Goal: Task Accomplishment & Management: Complete application form

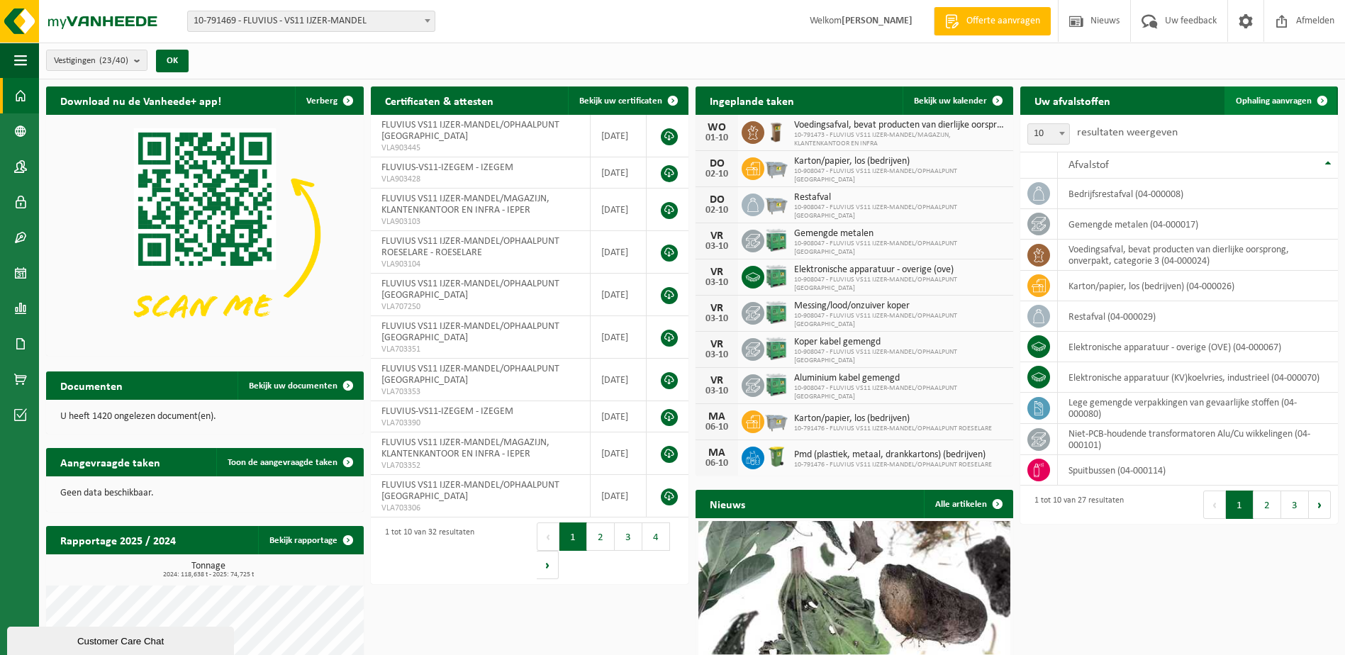
click at [1277, 102] on span "Ophaling aanvragen" at bounding box center [1274, 100] width 76 height 9
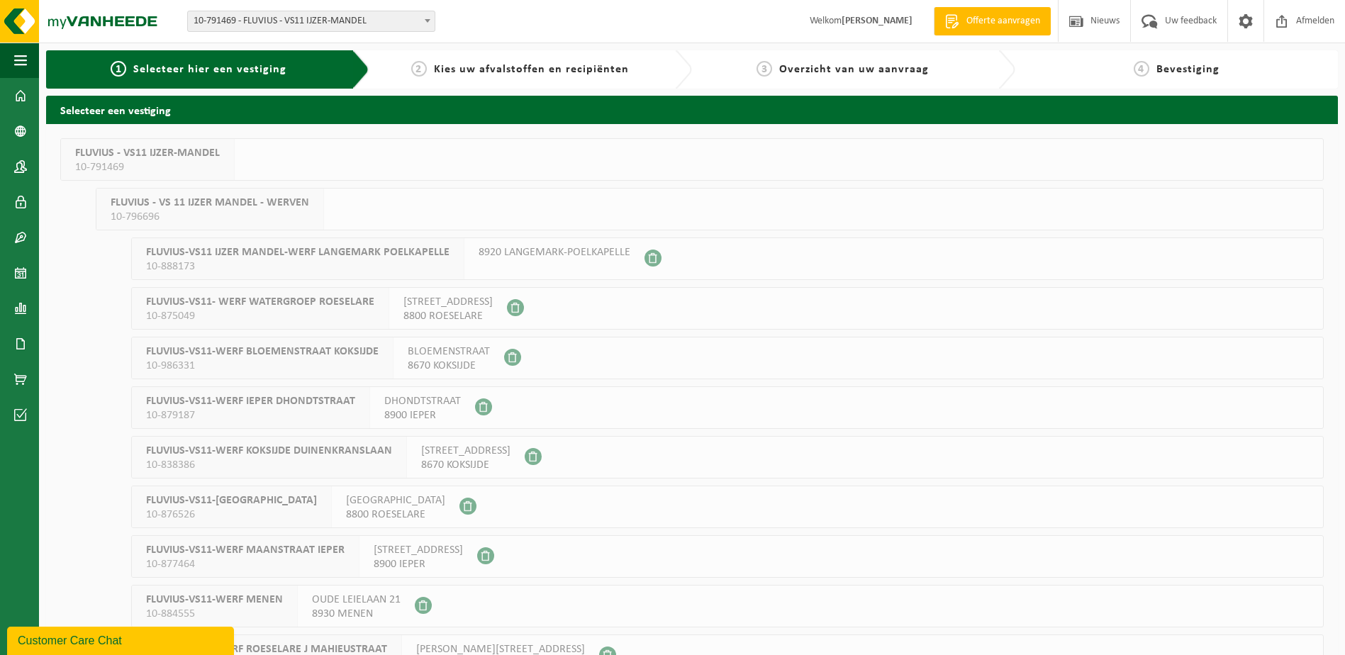
click at [245, 67] on span "Selecteer hier een vestiging" at bounding box center [209, 69] width 153 height 11
click at [201, 69] on span "Selecteer hier een vestiging" at bounding box center [209, 69] width 153 height 11
drag, startPoint x: 201, startPoint y: 69, endPoint x: 428, endPoint y: 21, distance: 232.6
click at [428, 21] on b at bounding box center [428, 21] width 6 height 4
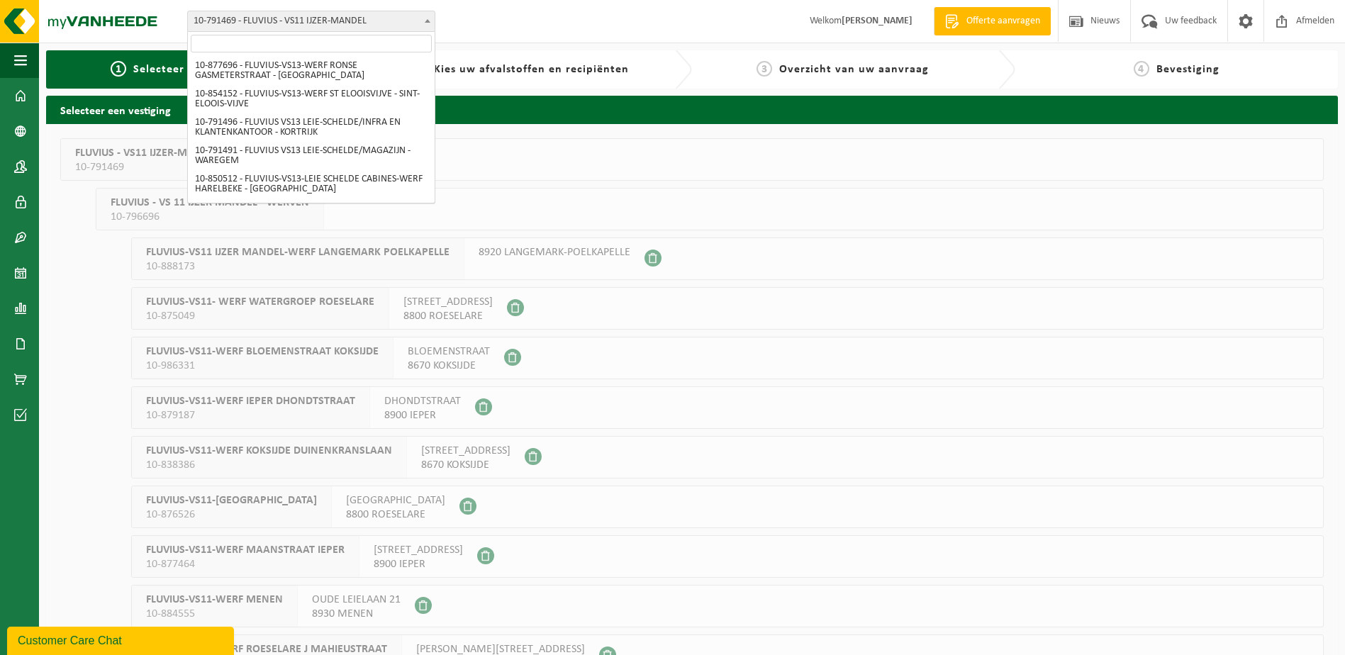
scroll to position [865, 0]
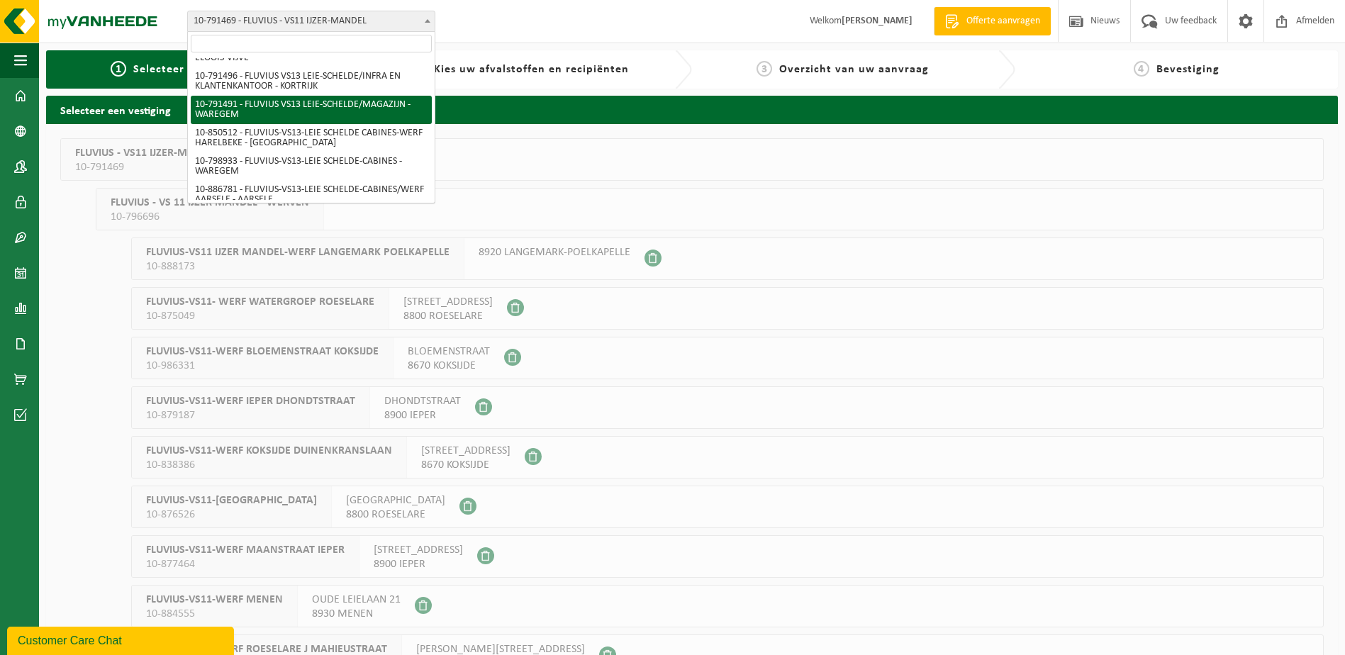
select select "30232"
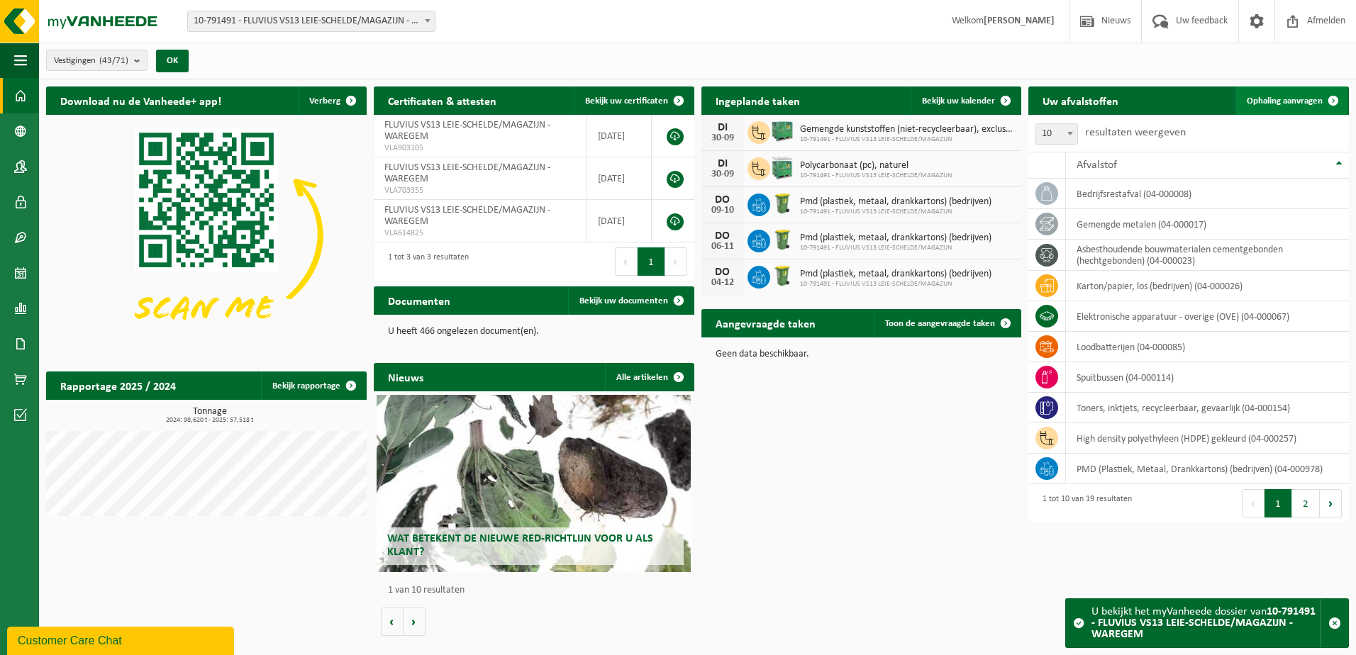
click at [1295, 98] on span "Ophaling aanvragen" at bounding box center [1285, 100] width 76 height 9
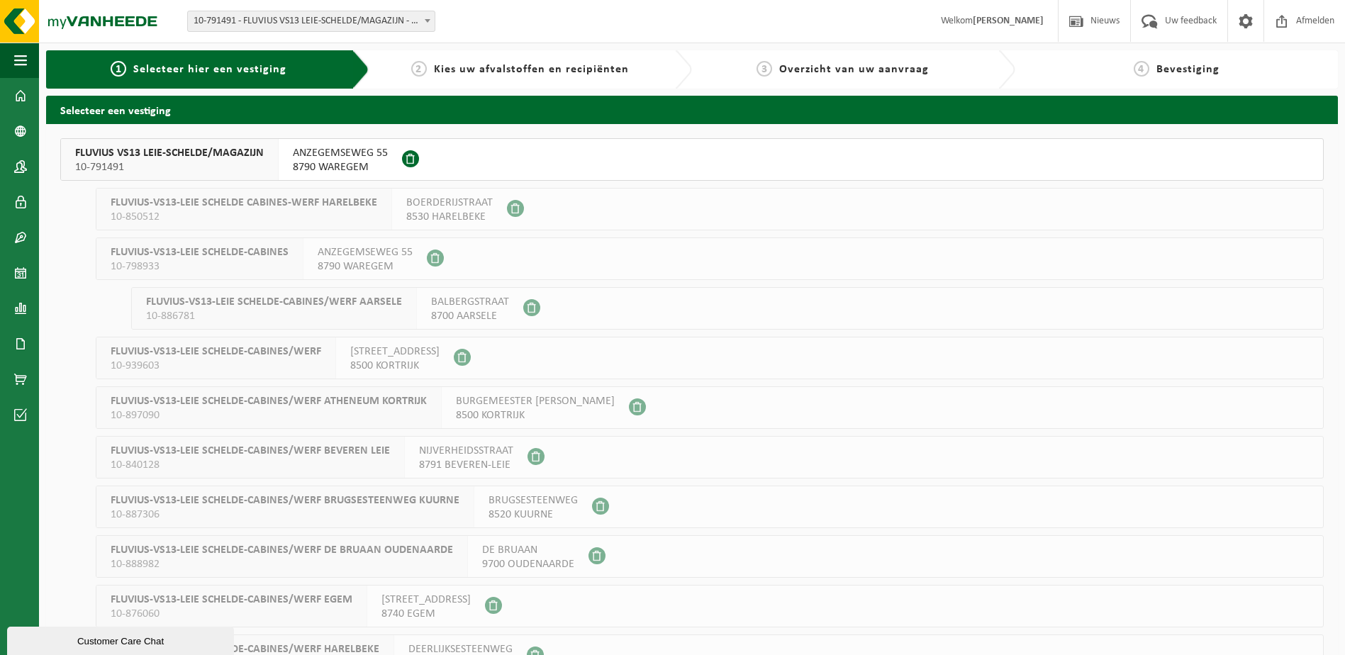
click at [185, 152] on span "FLUVIUS VS13 LEIE-SCHELDE/MAGAZIJN" at bounding box center [169, 153] width 189 height 14
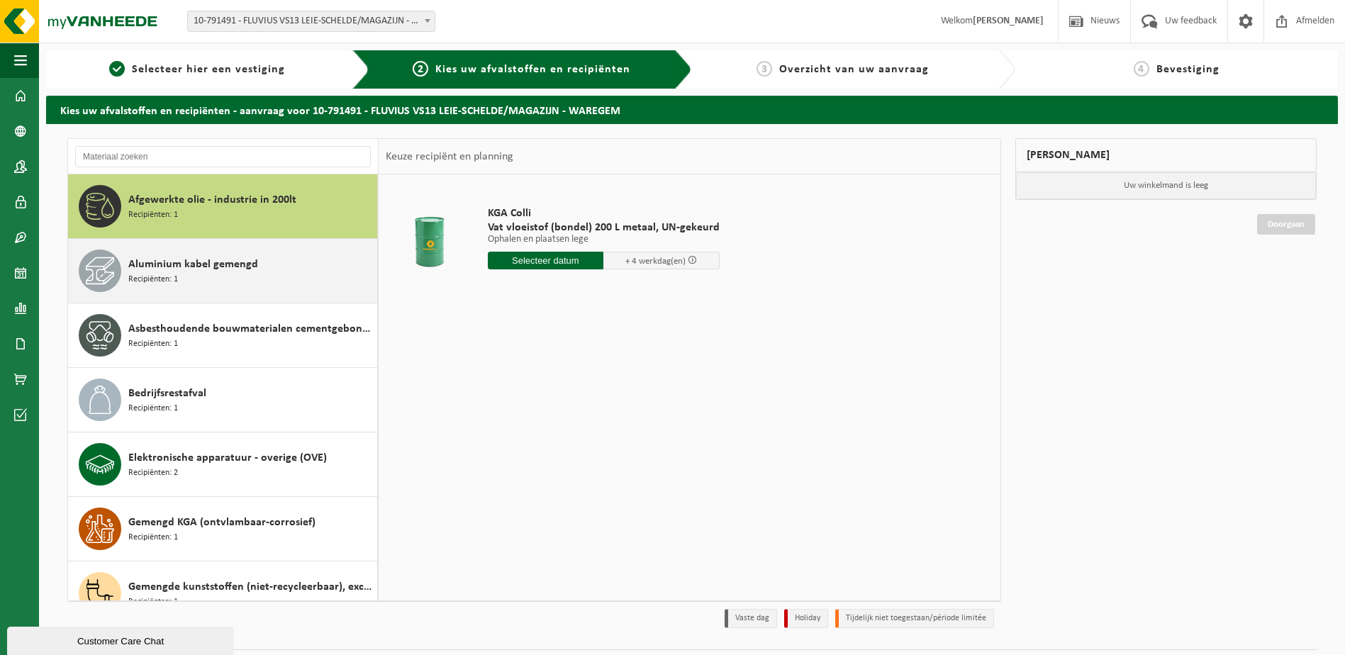
click at [183, 260] on span "Aluminium kabel gemengd" at bounding box center [193, 264] width 130 height 17
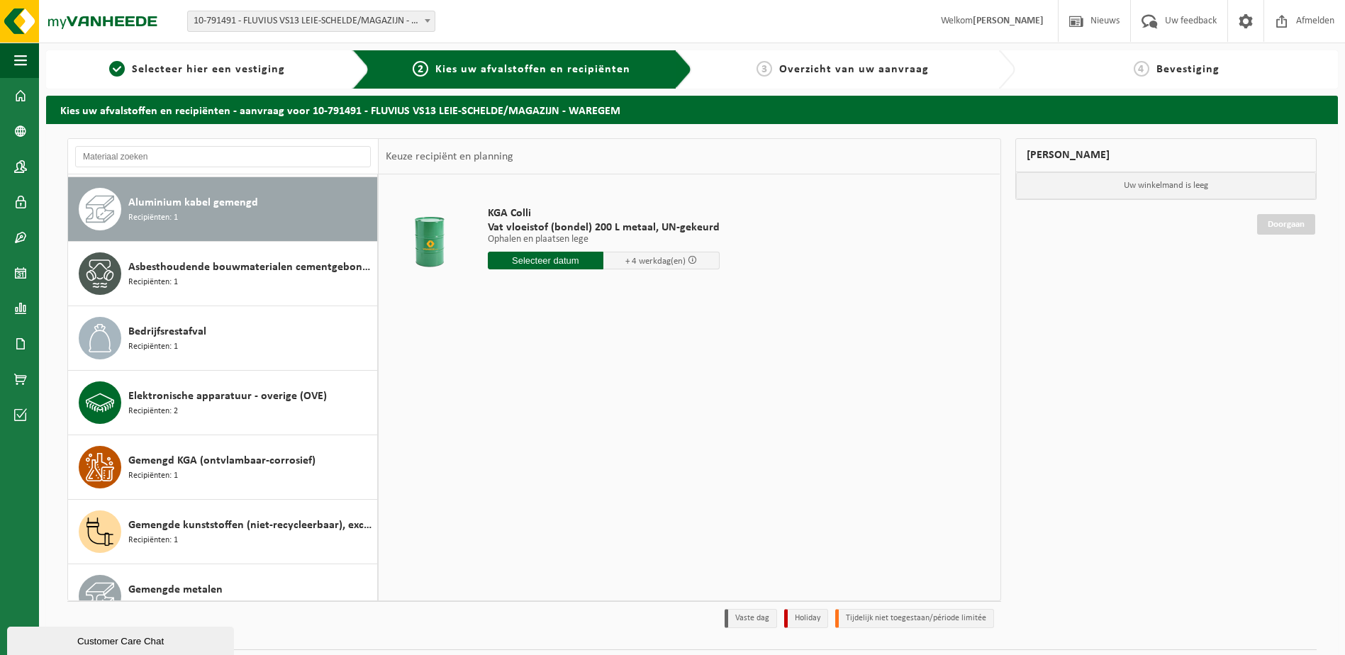
scroll to position [65, 0]
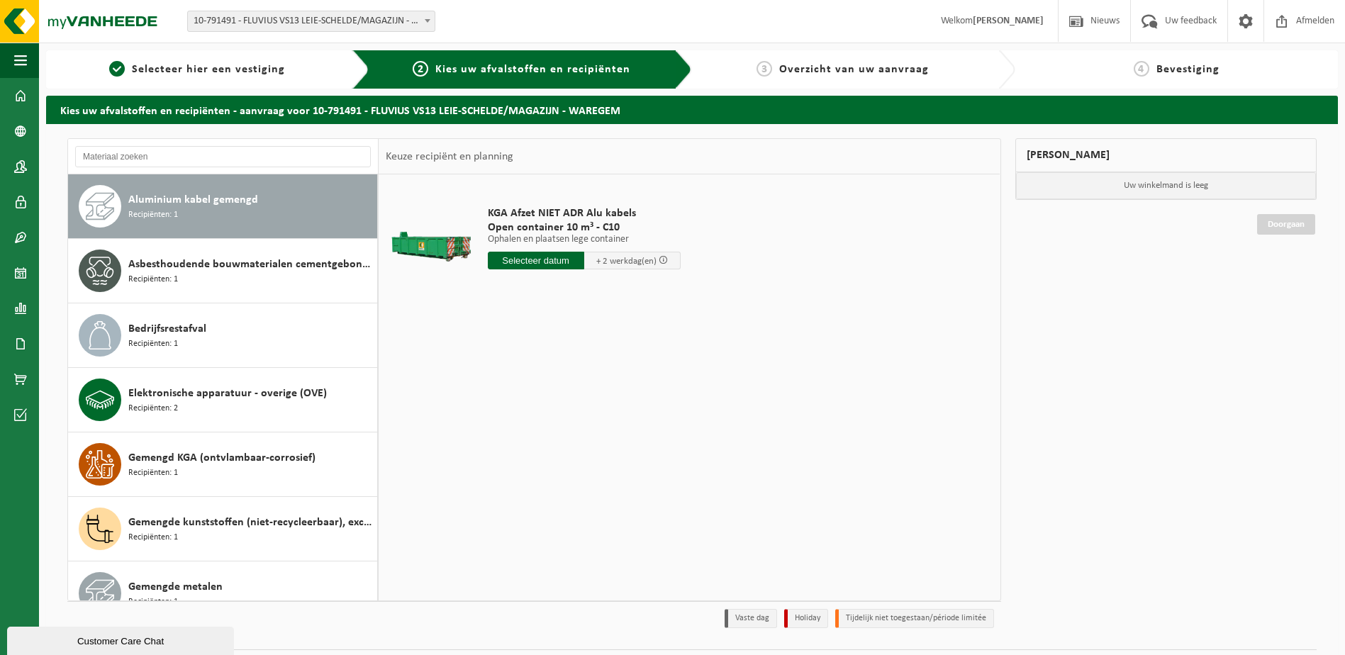
click at [548, 257] on input "text" at bounding box center [536, 261] width 96 height 18
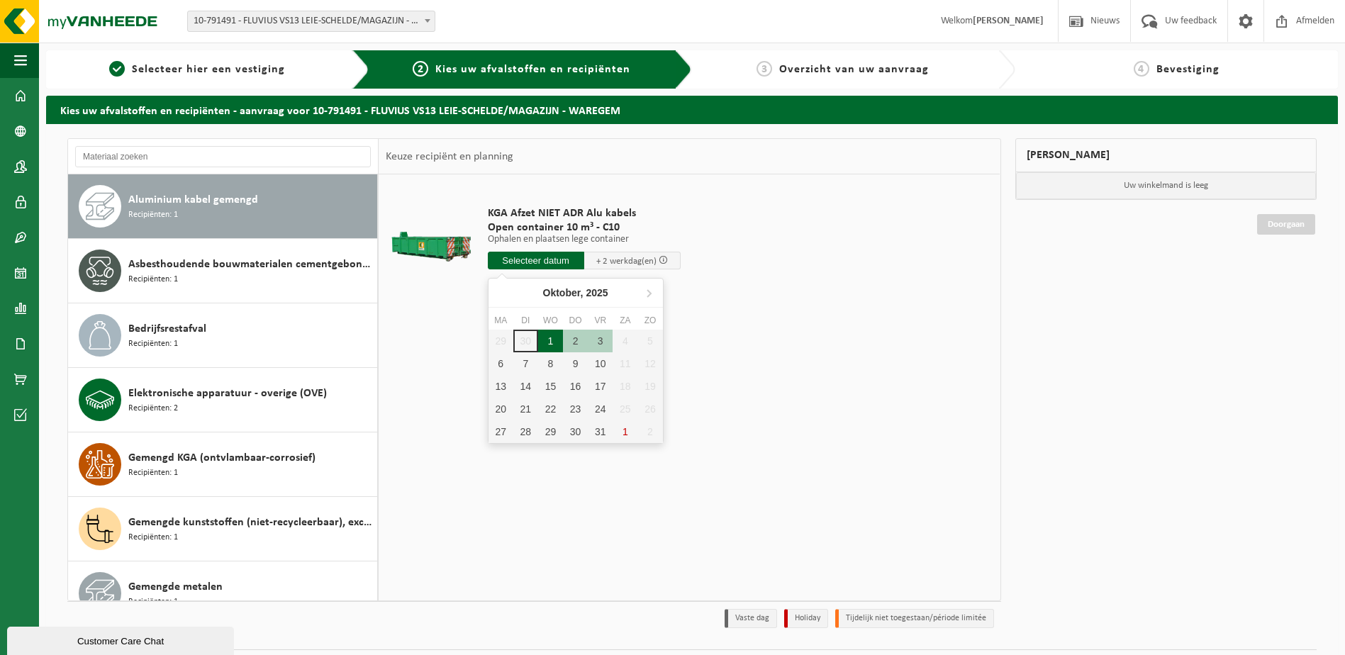
click at [551, 340] on div "1" at bounding box center [550, 341] width 25 height 23
type input "Van 2025-10-01"
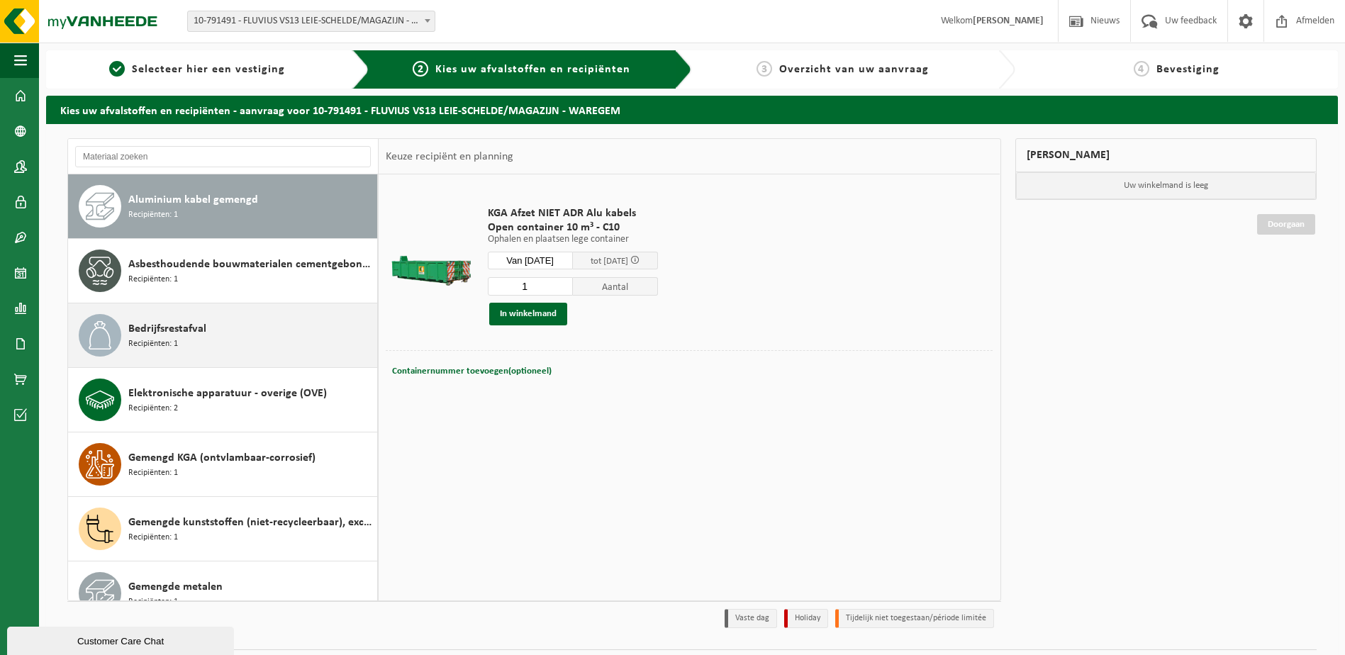
click at [223, 335] on div "Bedrijfsrestafval Recipiënten: 1" at bounding box center [250, 335] width 245 height 43
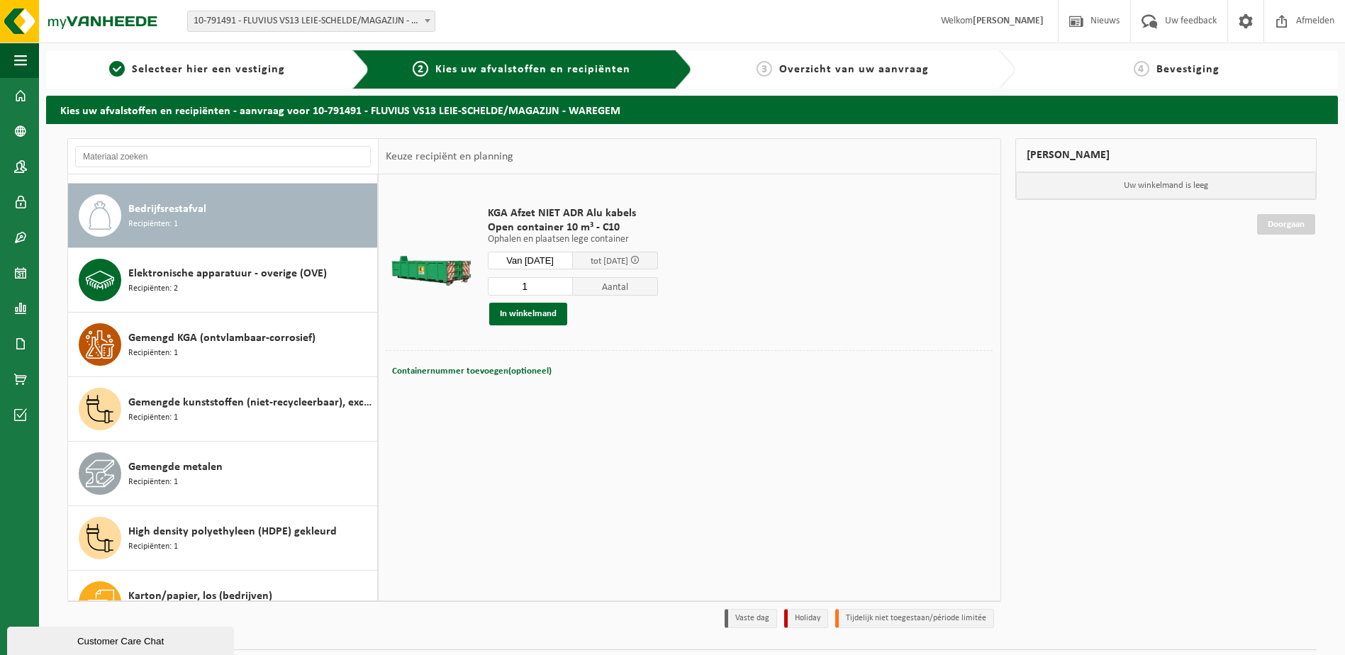
scroll to position [194, 0]
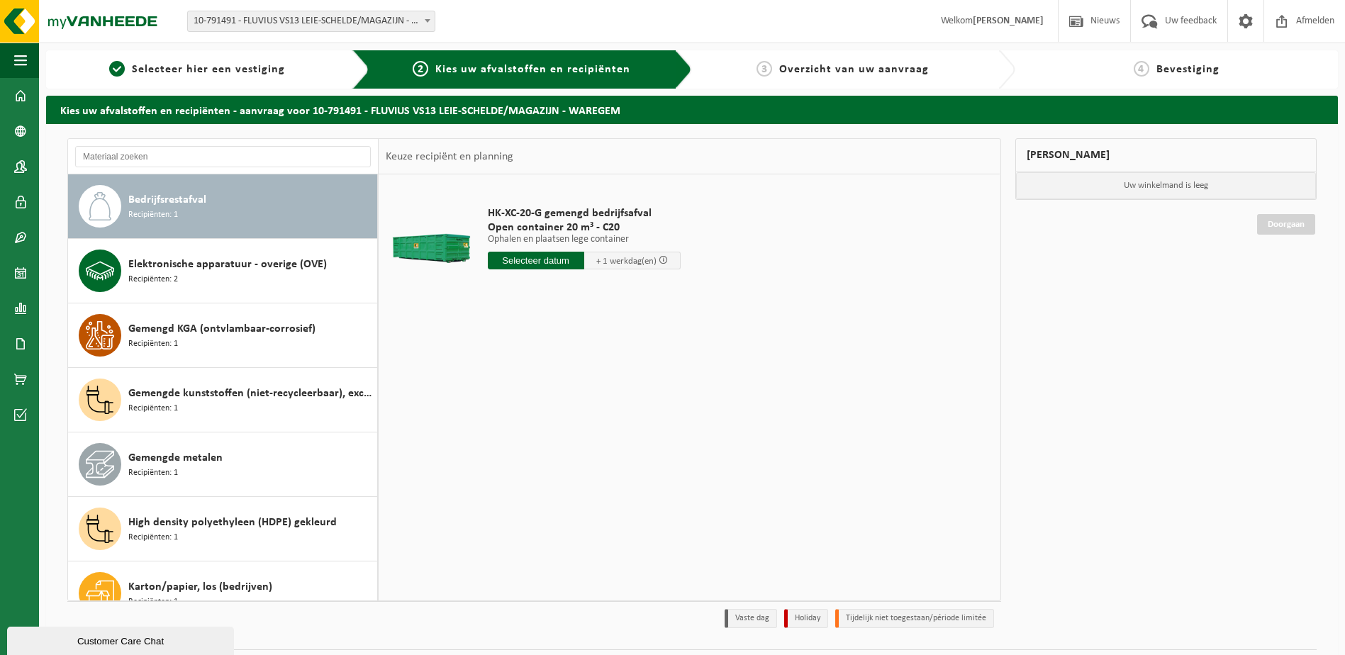
click at [557, 260] on input "text" at bounding box center [536, 261] width 96 height 18
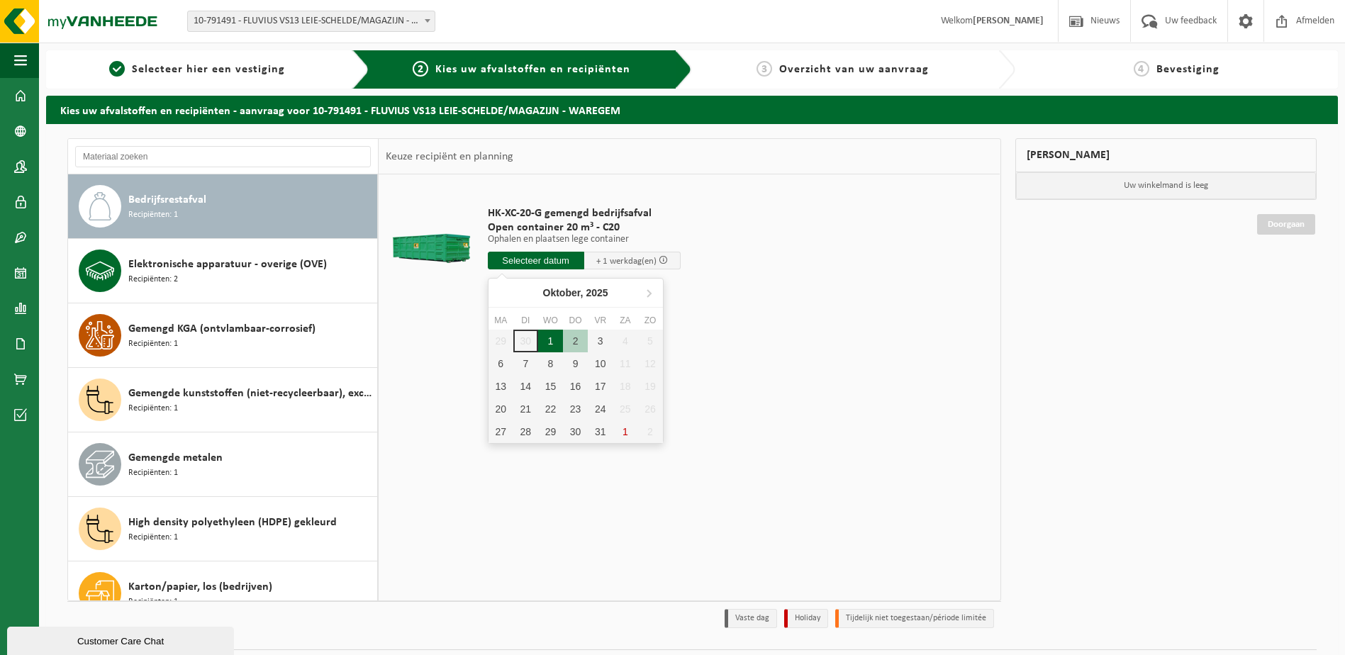
click at [550, 335] on div "1" at bounding box center [550, 341] width 25 height 23
type input "Van 2025-10-01"
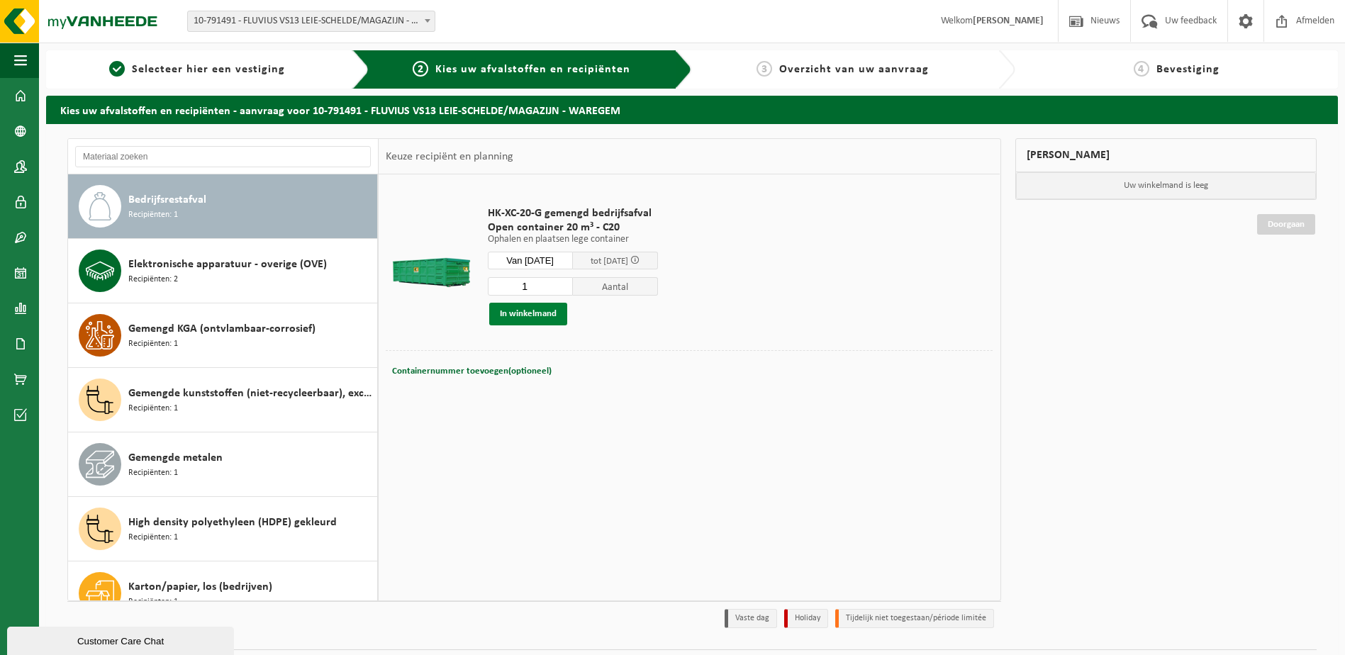
click at [533, 314] on button "In winkelmand" at bounding box center [528, 314] width 78 height 23
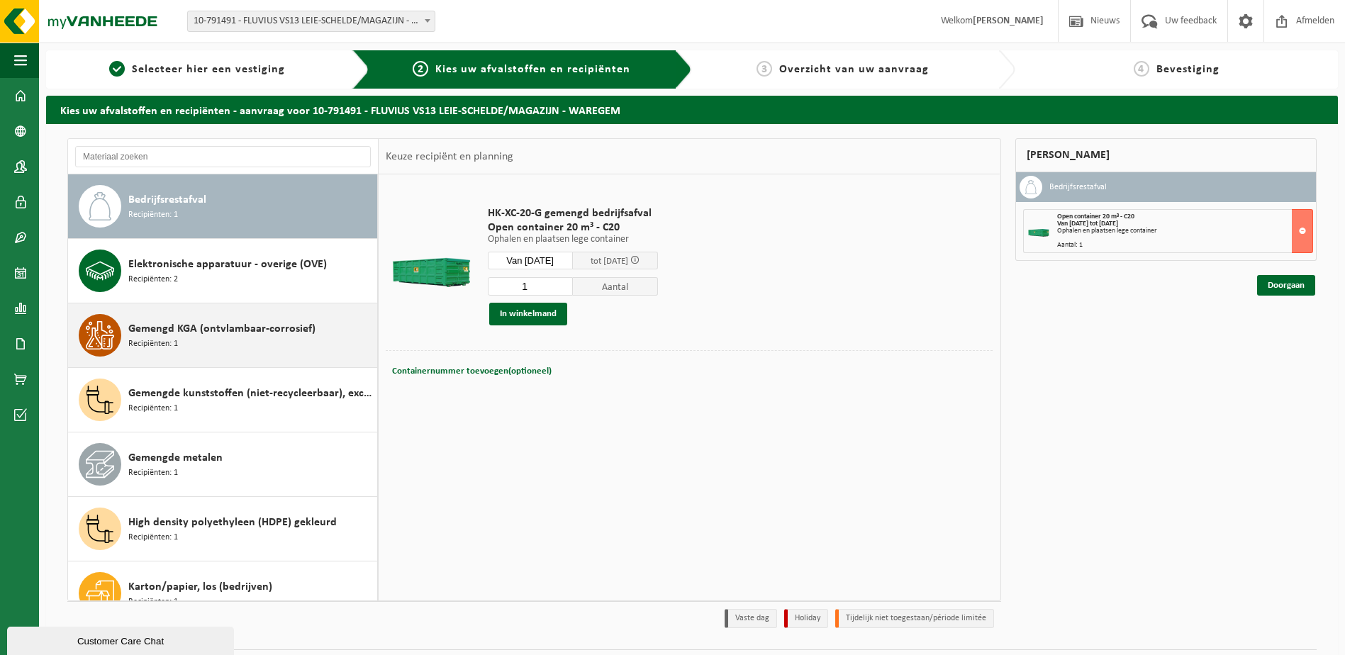
scroll to position [0, 0]
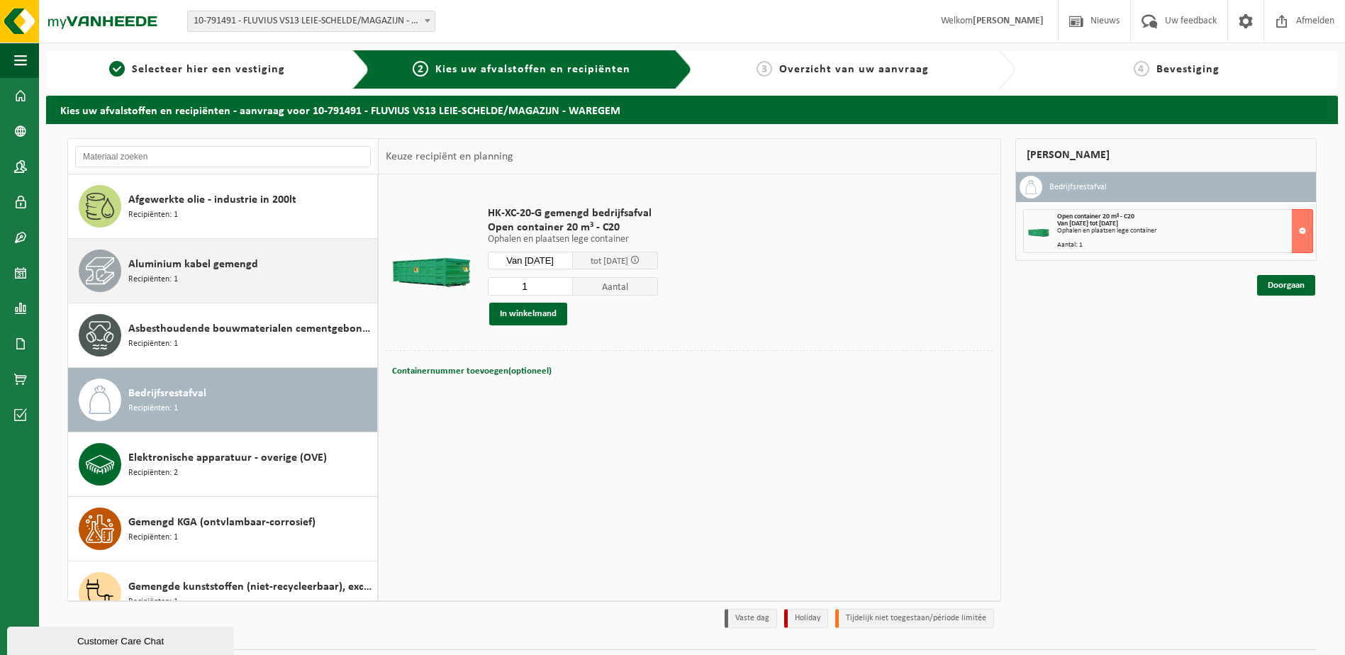
click at [222, 274] on div "Aluminium kabel gemengd Recipiënten: 1" at bounding box center [250, 271] width 245 height 43
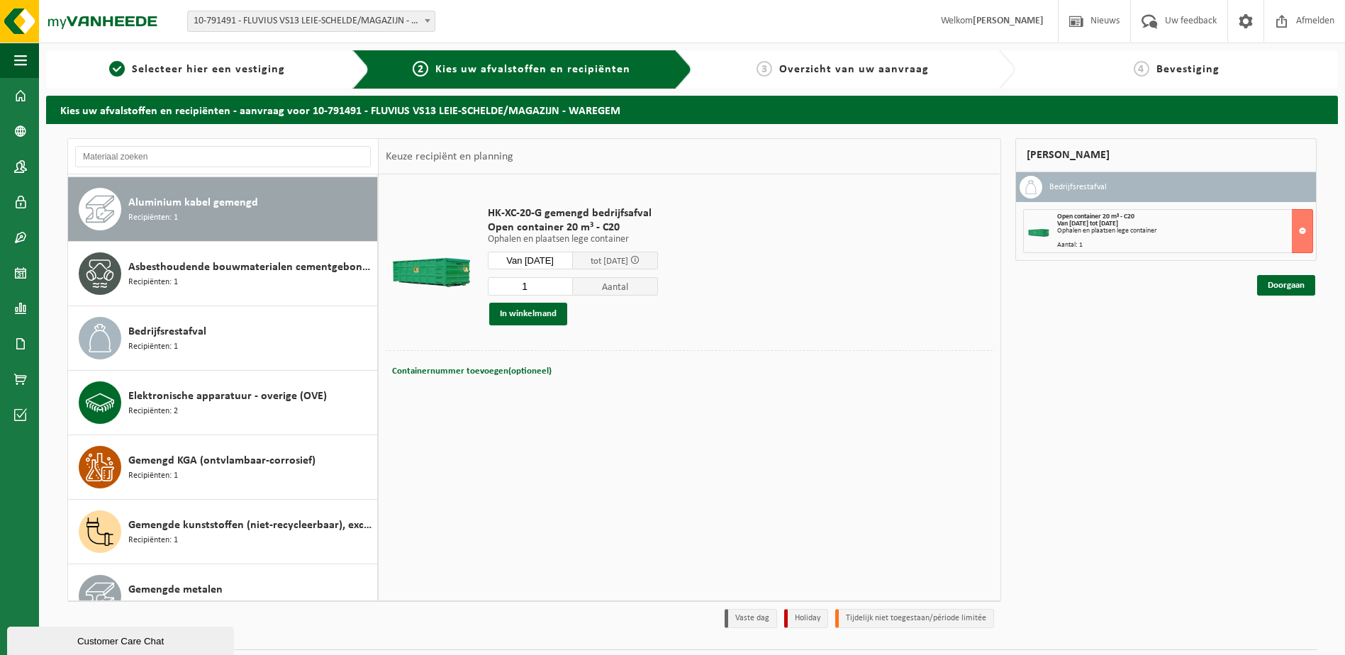
scroll to position [65, 0]
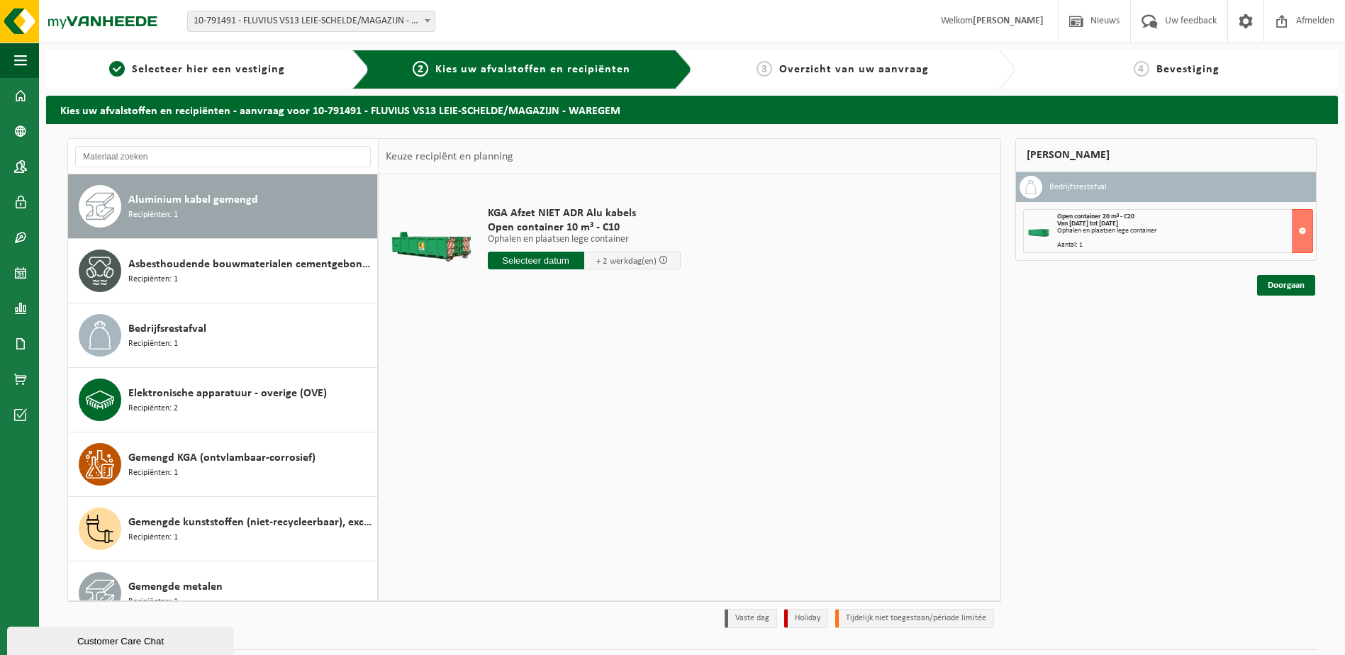
click at [530, 262] on input "text" at bounding box center [536, 261] width 96 height 18
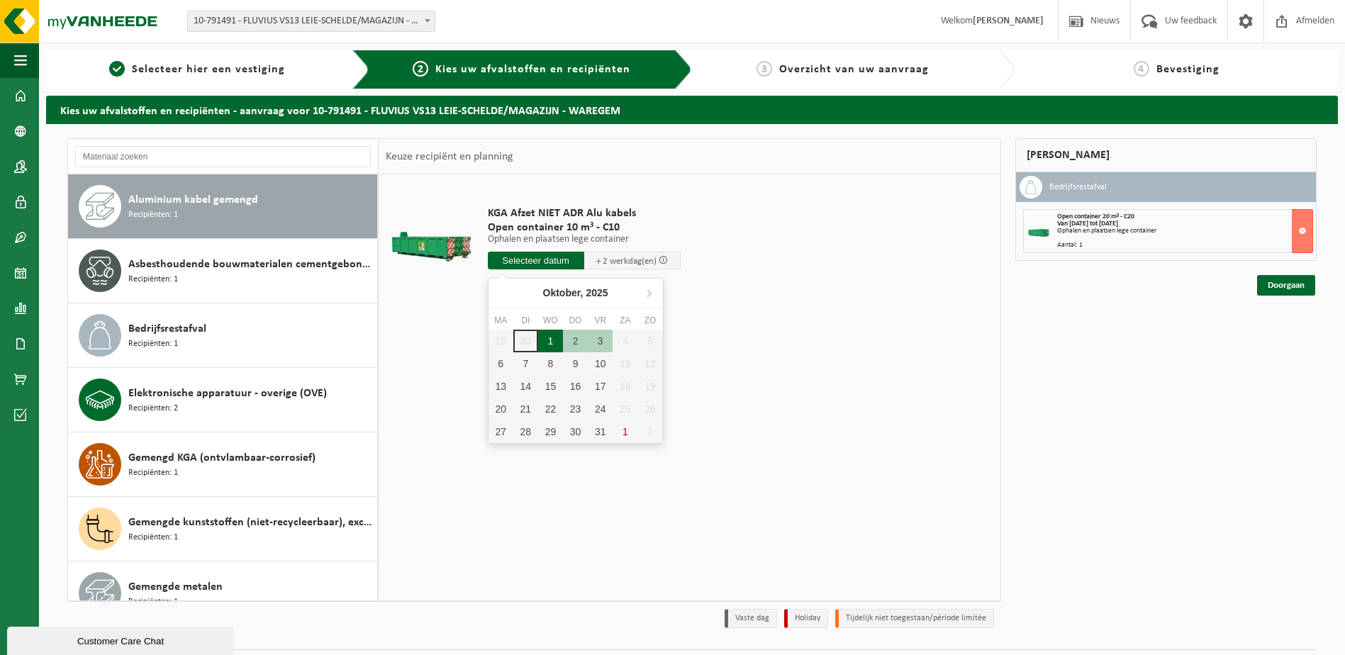
click at [553, 338] on div "1" at bounding box center [550, 341] width 25 height 23
type input "Van 2025-10-01"
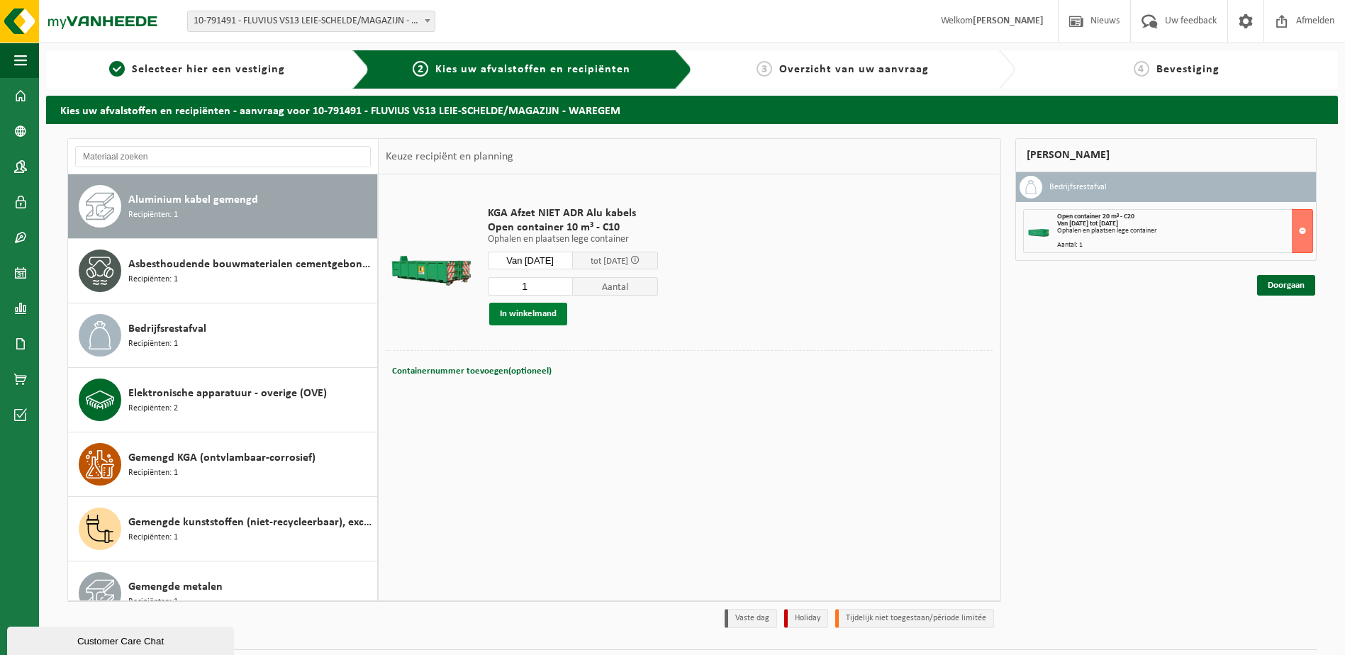
click at [538, 311] on button "In winkelmand" at bounding box center [528, 314] width 78 height 23
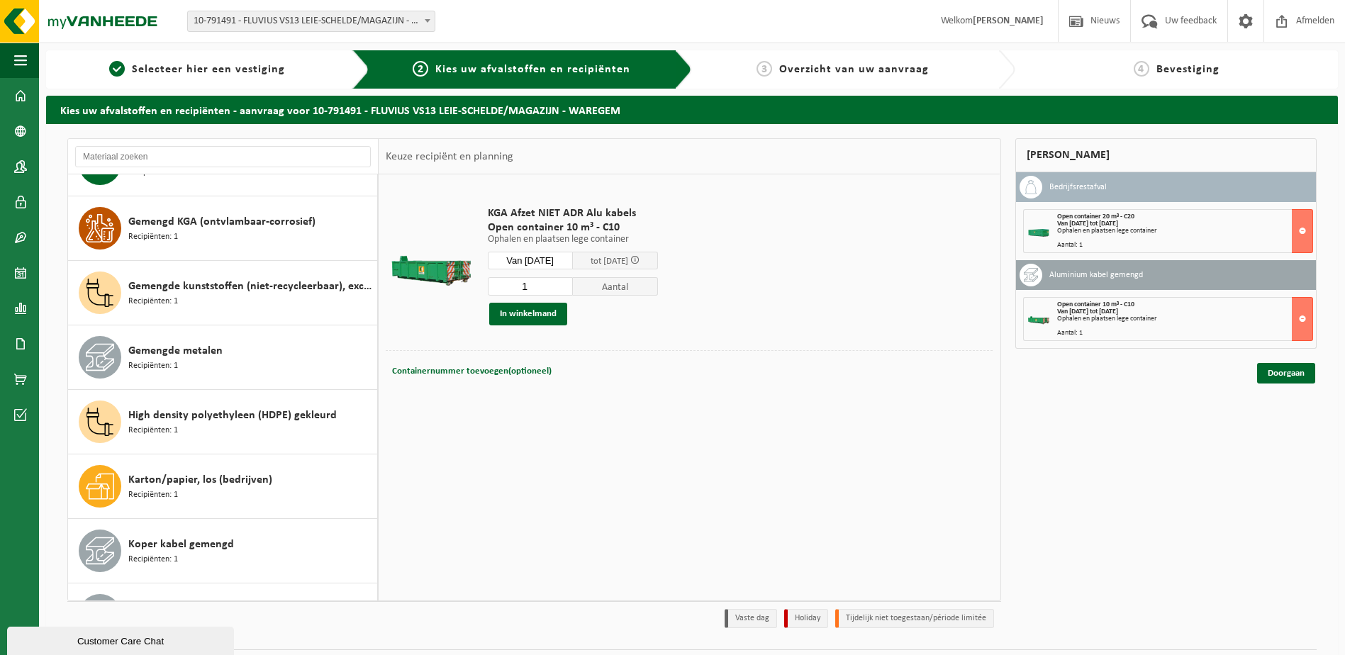
scroll to position [316, 0]
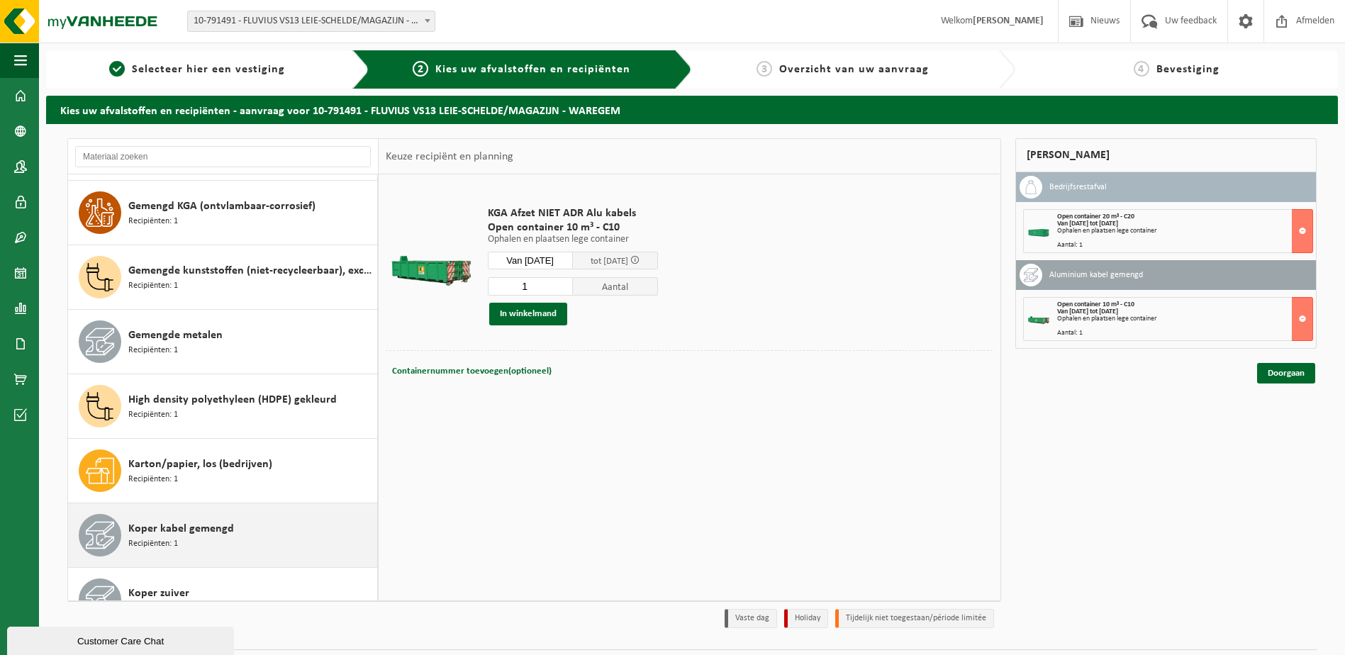
click at [208, 533] on span "Koper kabel gemengd" at bounding box center [181, 529] width 106 height 17
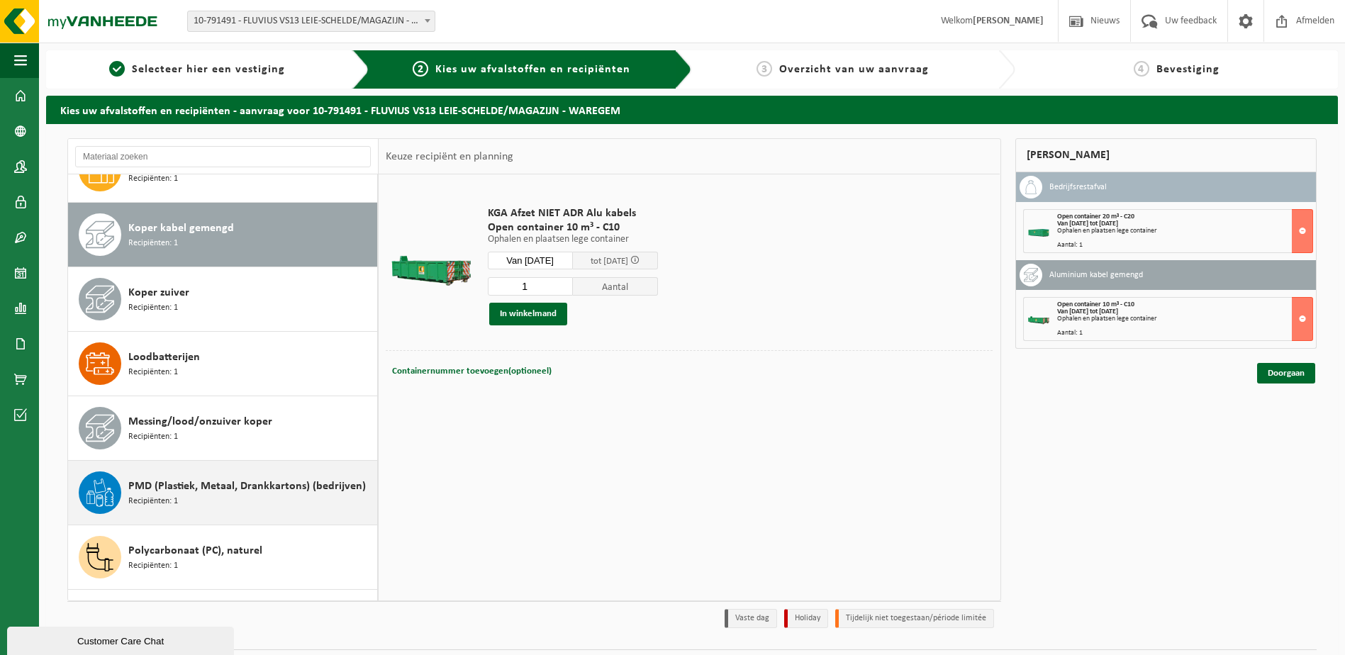
scroll to position [645, 0]
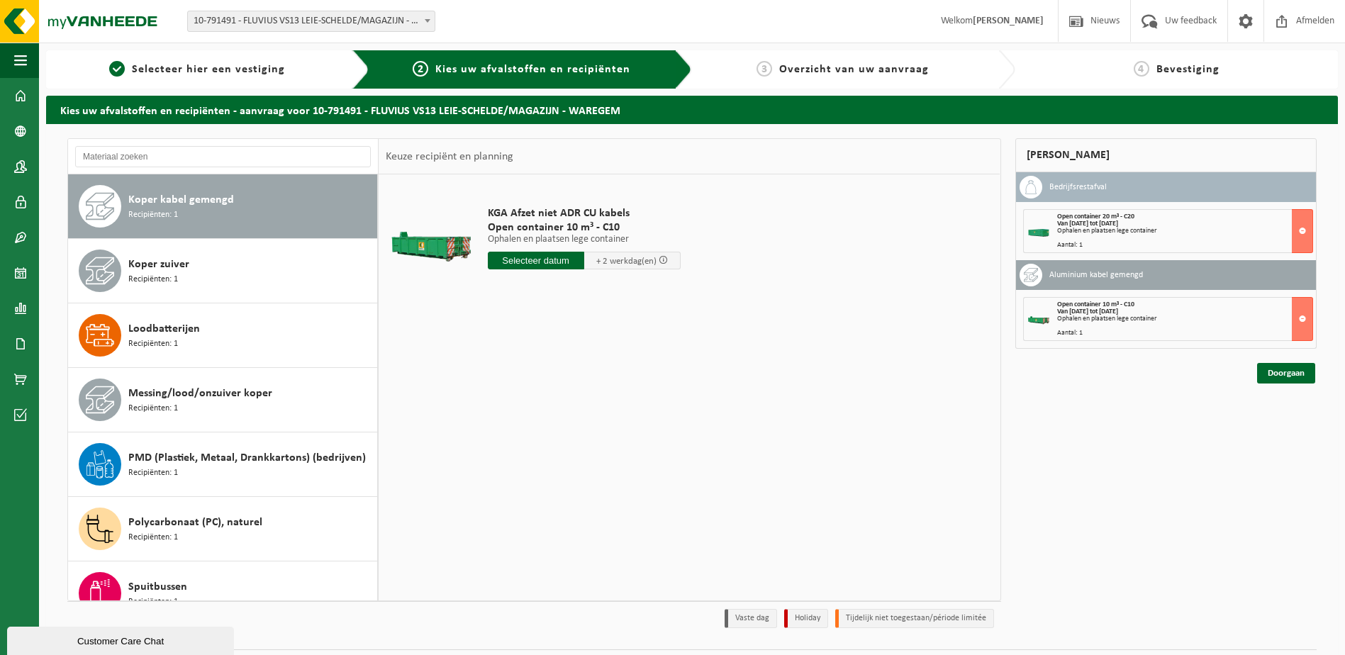
click at [533, 262] on input "text" at bounding box center [536, 261] width 96 height 18
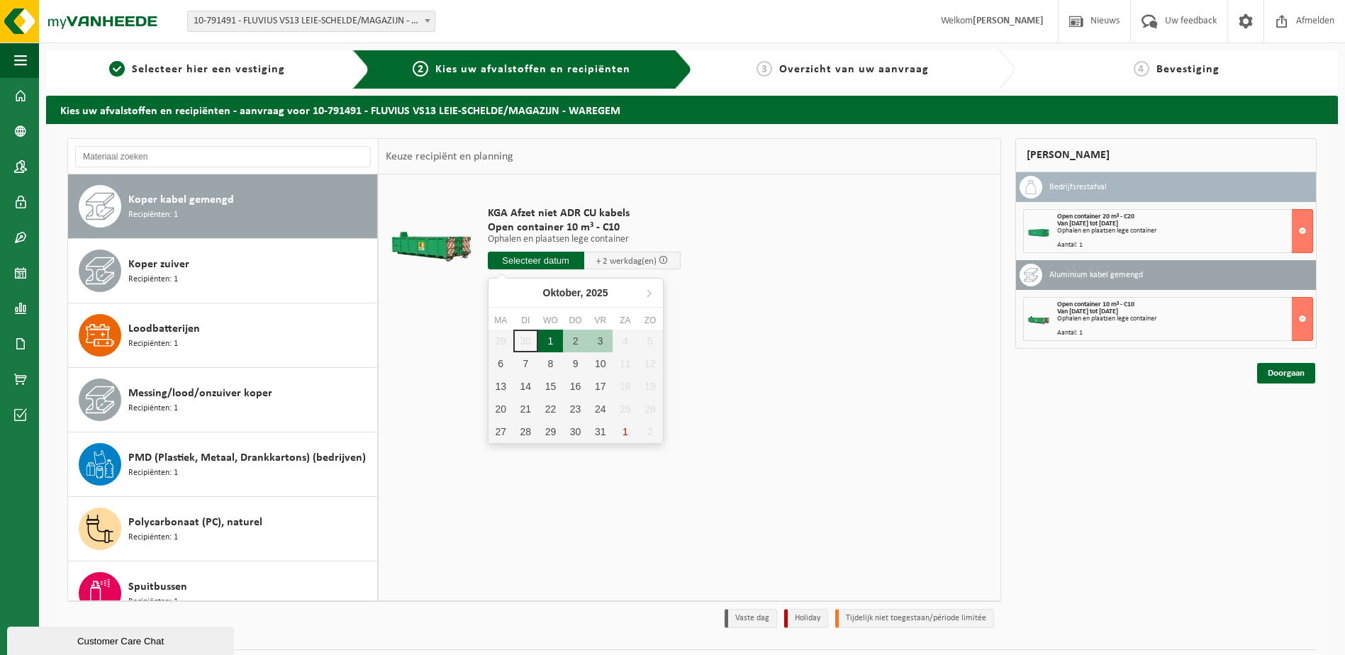
click at [548, 343] on div "1" at bounding box center [550, 341] width 25 height 23
type input "Van 2025-10-01"
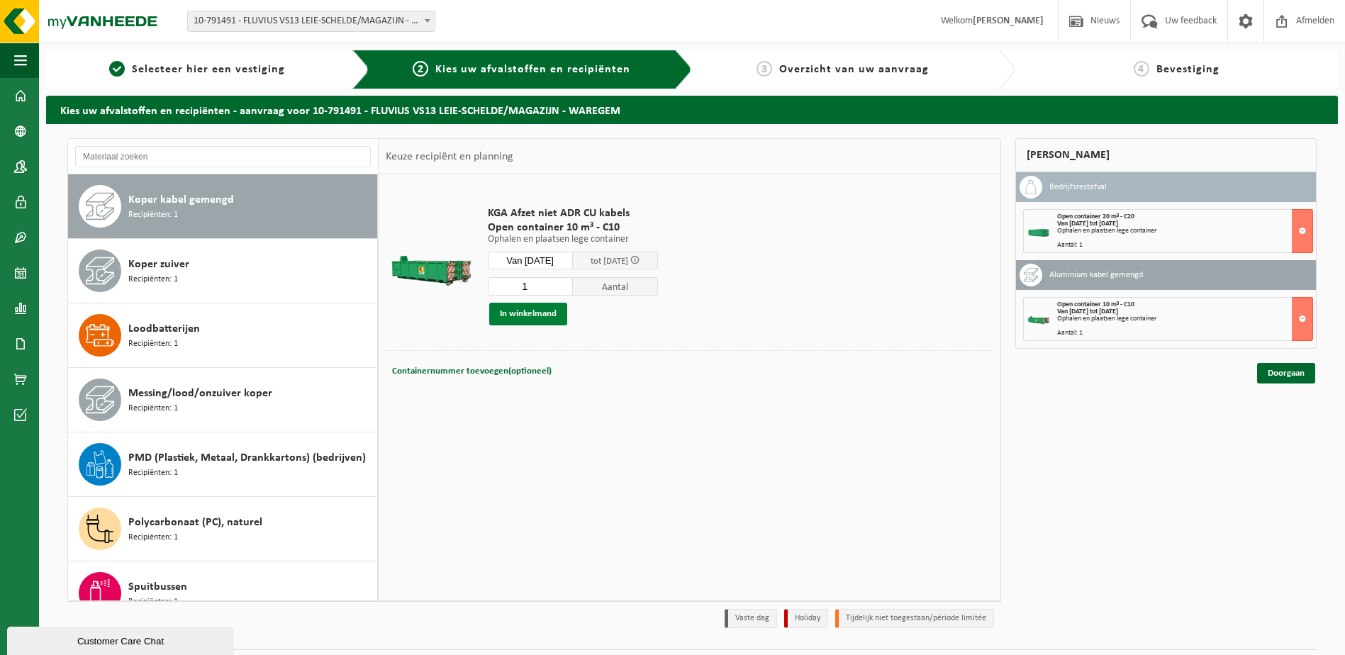
click at [535, 313] on button "In winkelmand" at bounding box center [528, 314] width 78 height 23
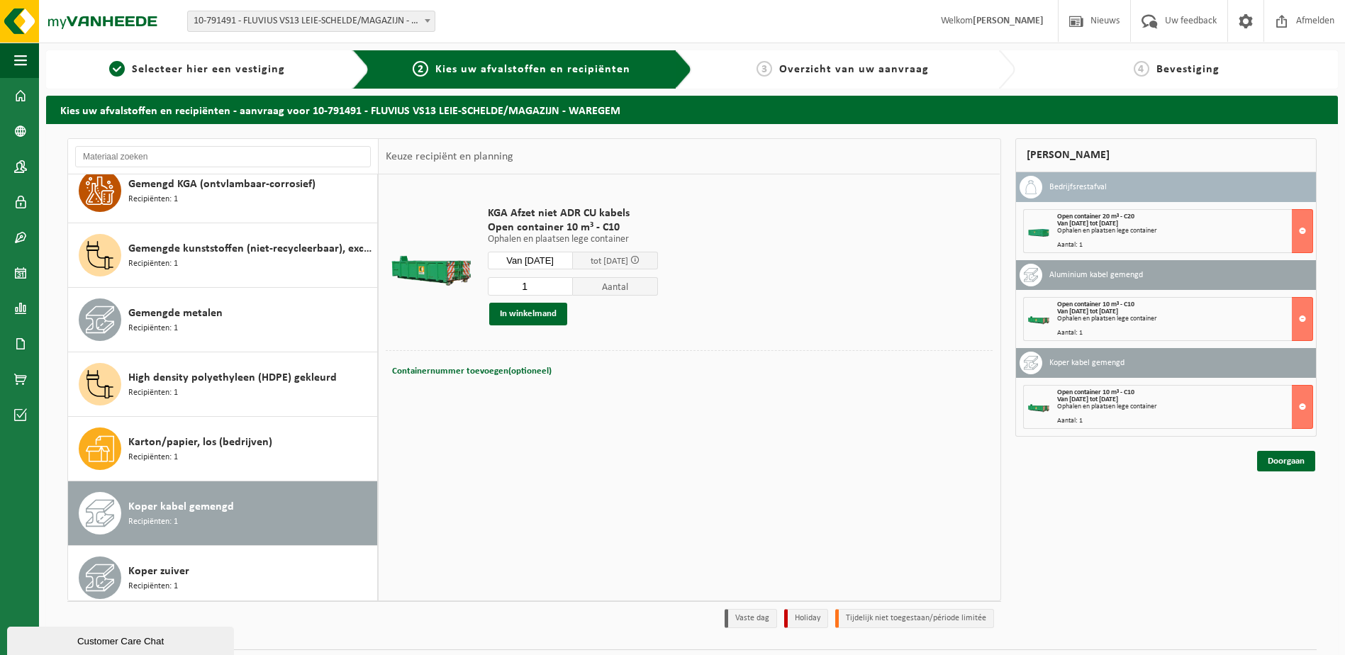
scroll to position [325, 0]
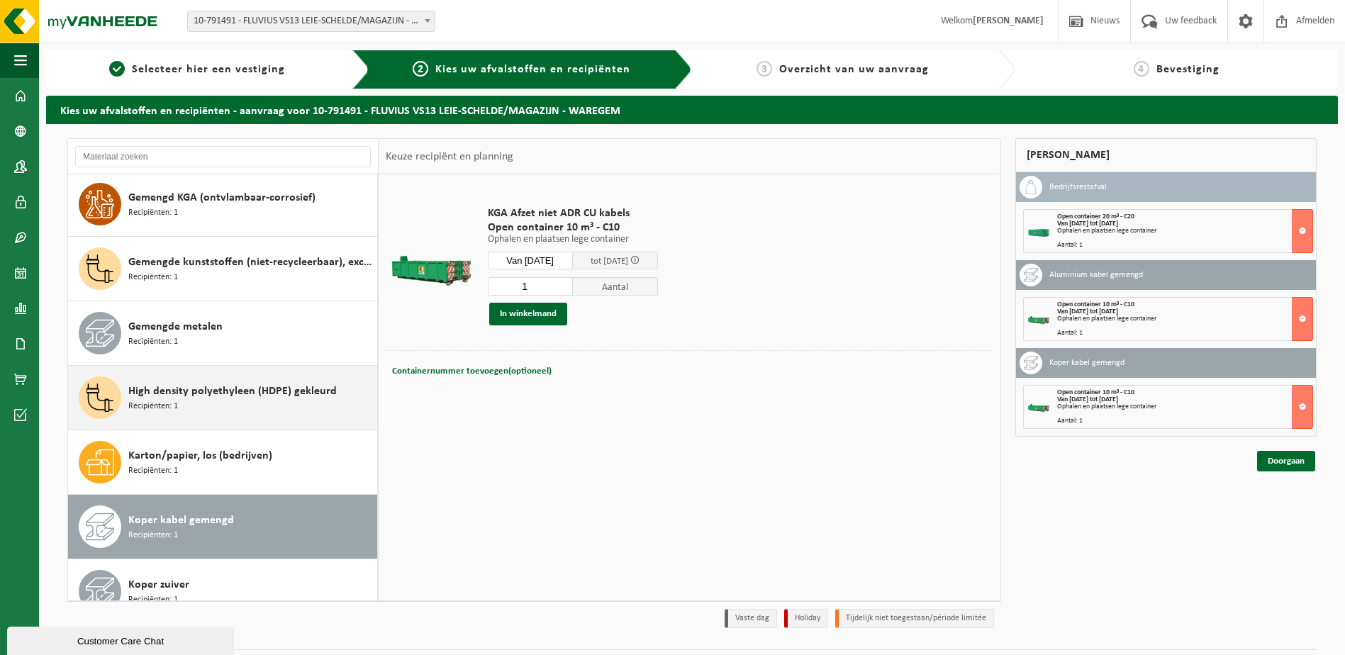
click at [169, 394] on span "High density polyethyleen (HDPE) gekleurd" at bounding box center [232, 391] width 209 height 17
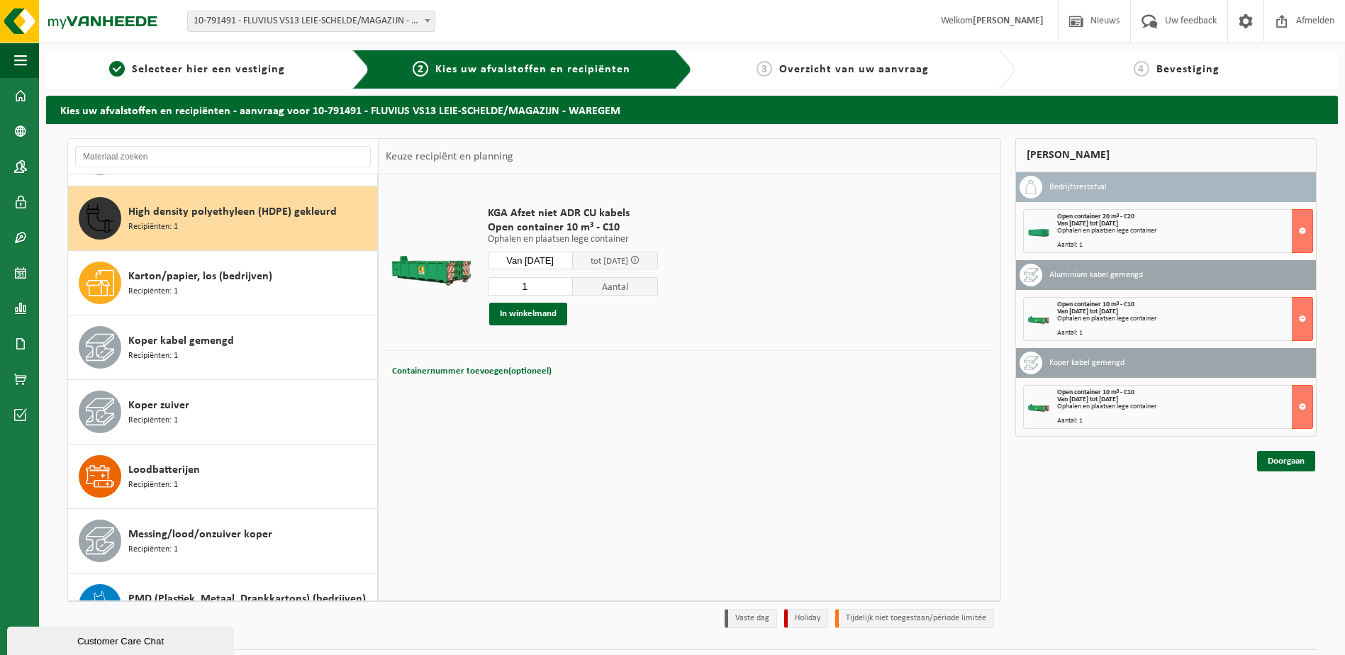
scroll to position [516, 0]
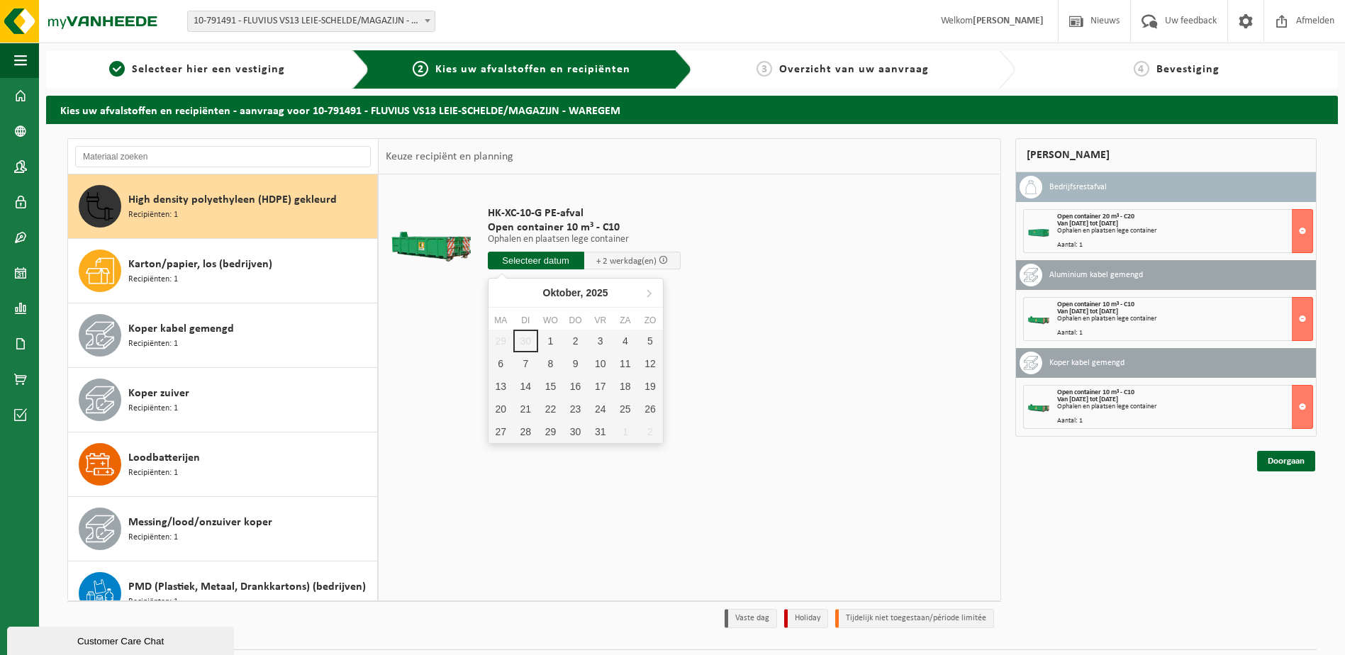
click at [538, 257] on input "text" at bounding box center [536, 261] width 96 height 18
click at [548, 339] on div "1" at bounding box center [550, 341] width 25 height 23
type input "Van 2025-10-01"
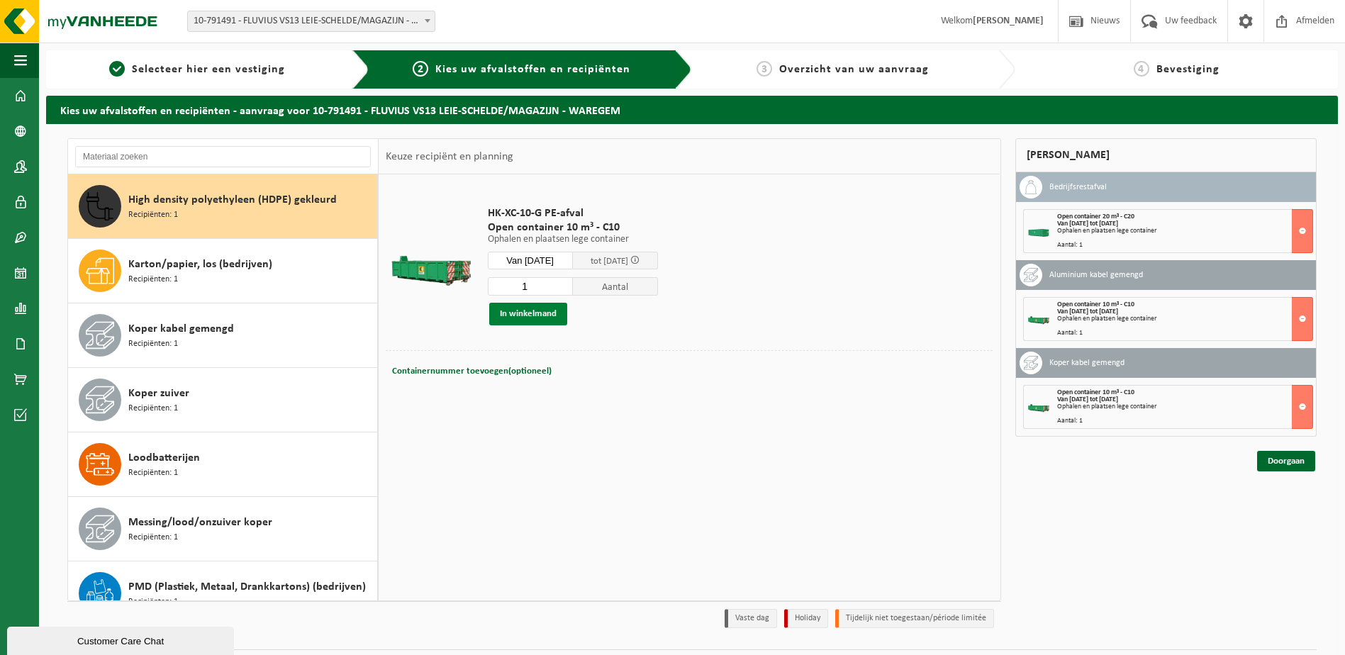
click at [523, 311] on button "In winkelmand" at bounding box center [528, 314] width 78 height 23
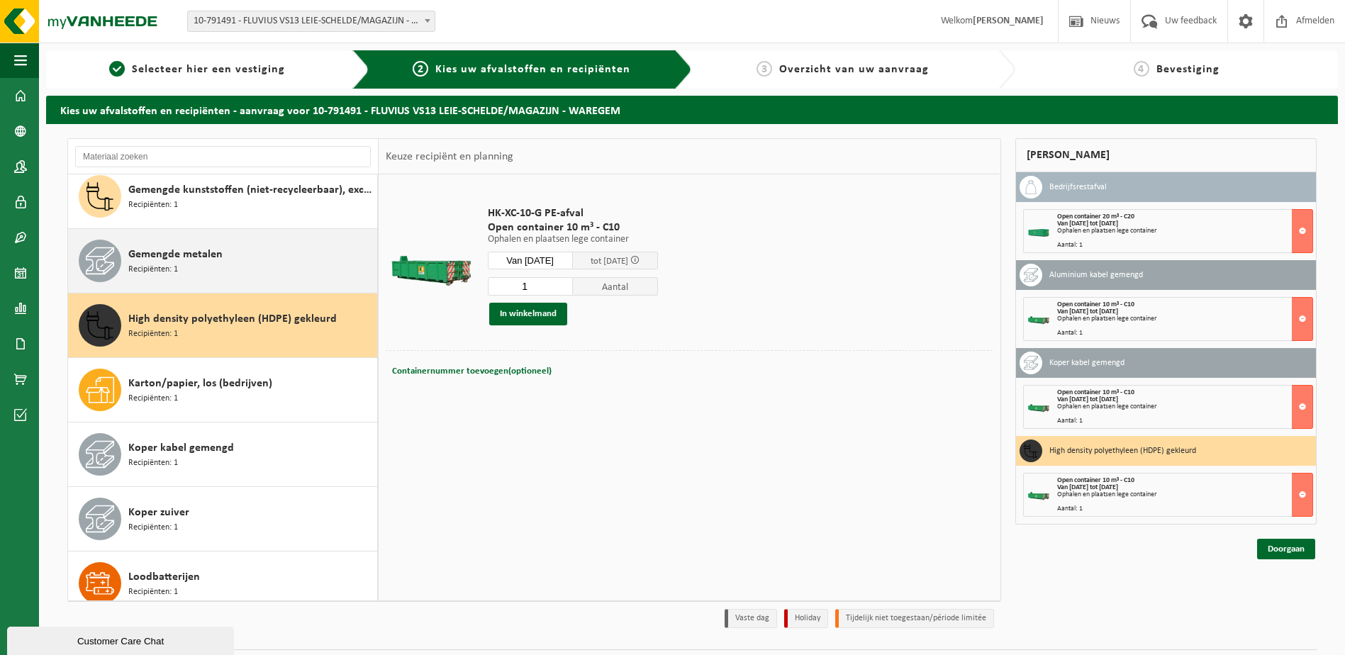
click at [152, 263] on span "Recipiënten: 1" at bounding box center [153, 269] width 50 height 13
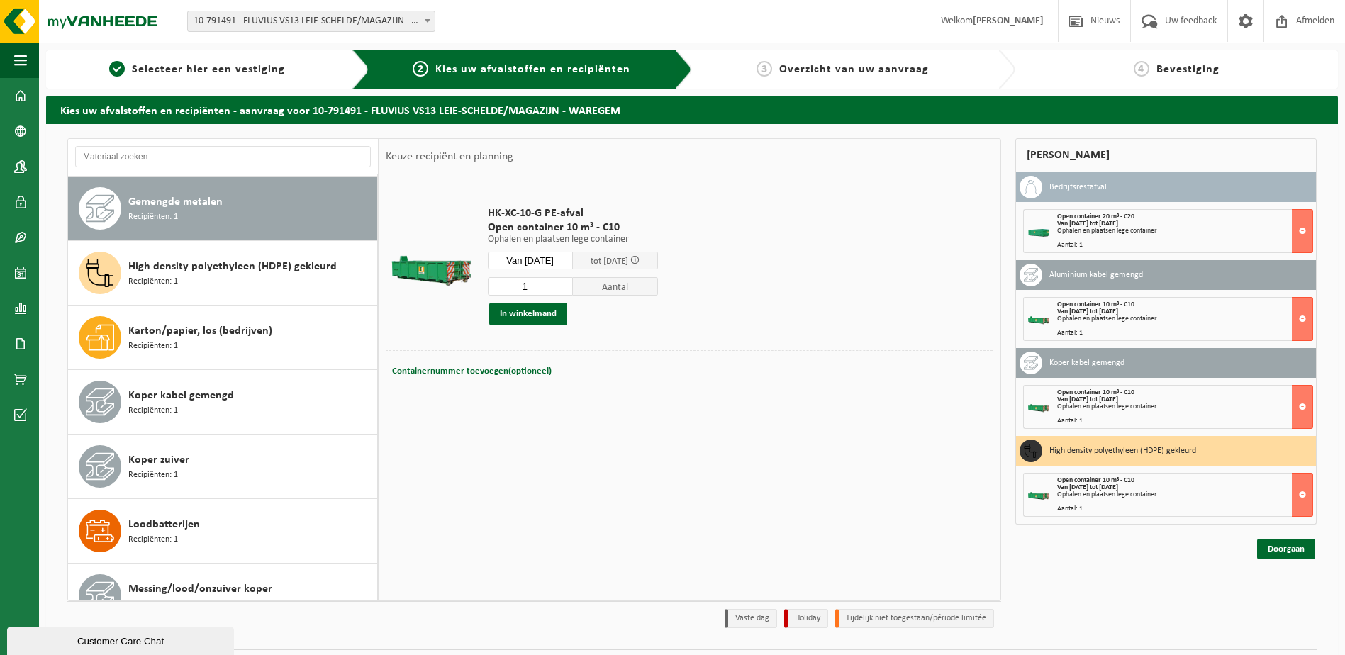
scroll to position [452, 0]
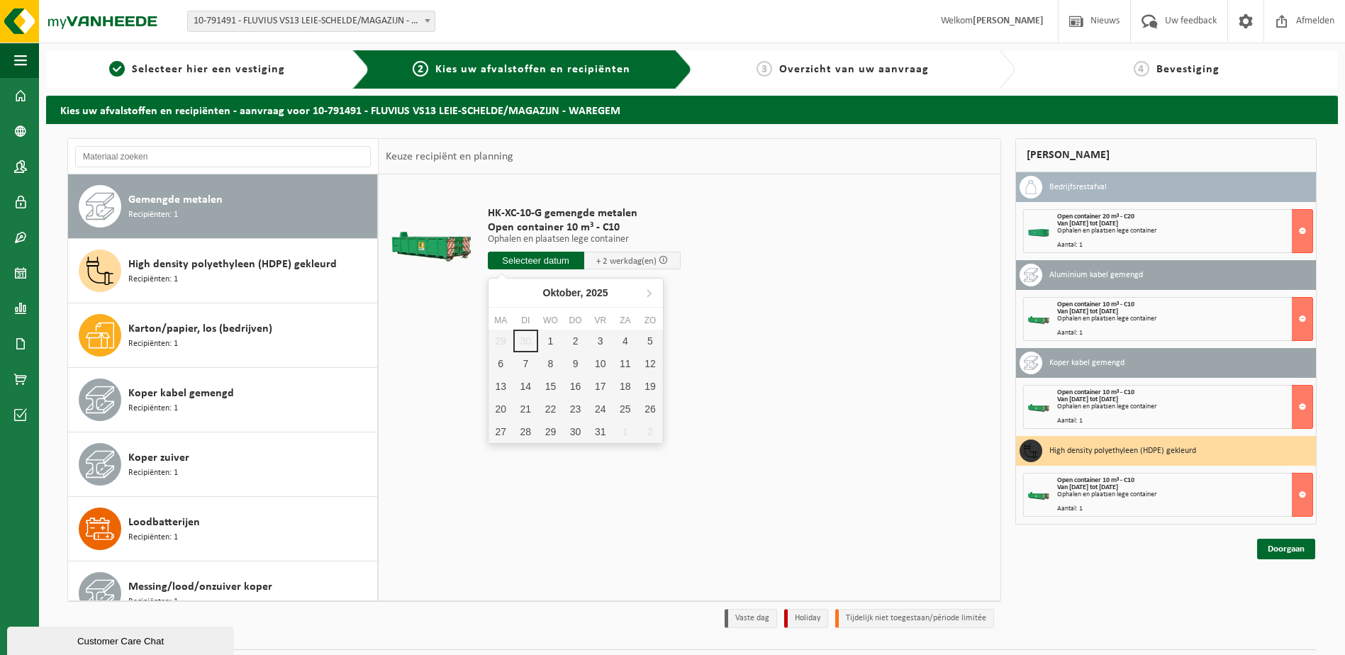
click at [505, 259] on input "text" at bounding box center [536, 261] width 96 height 18
click at [548, 342] on div "1" at bounding box center [550, 341] width 25 height 23
type input "Van 2025-10-01"
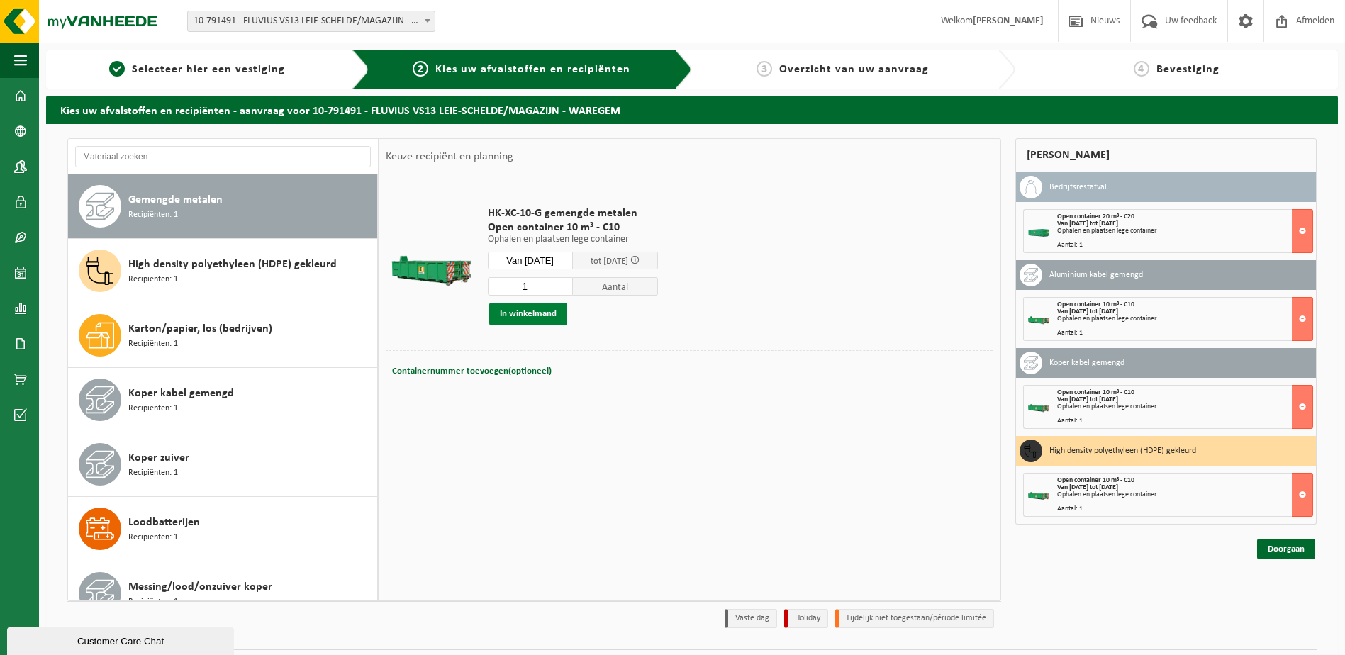
click at [510, 310] on button "In winkelmand" at bounding box center [528, 314] width 78 height 23
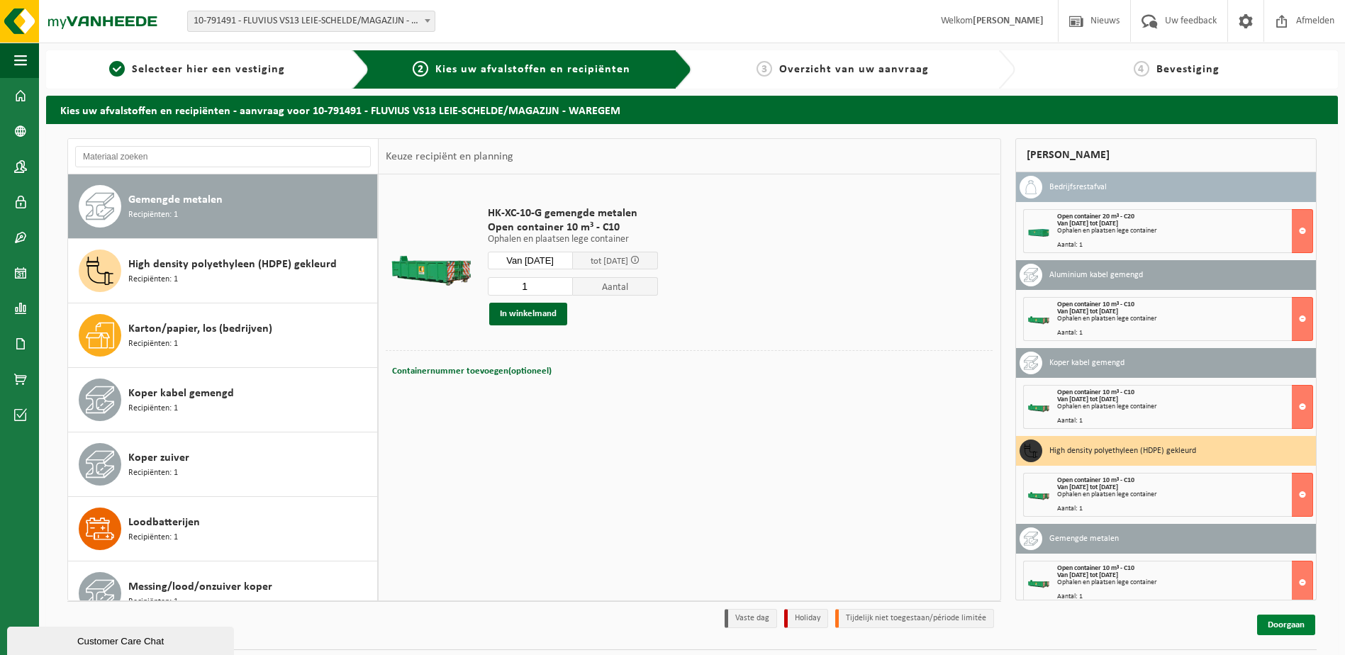
click at [1284, 625] on link "Doorgaan" at bounding box center [1286, 625] width 58 height 21
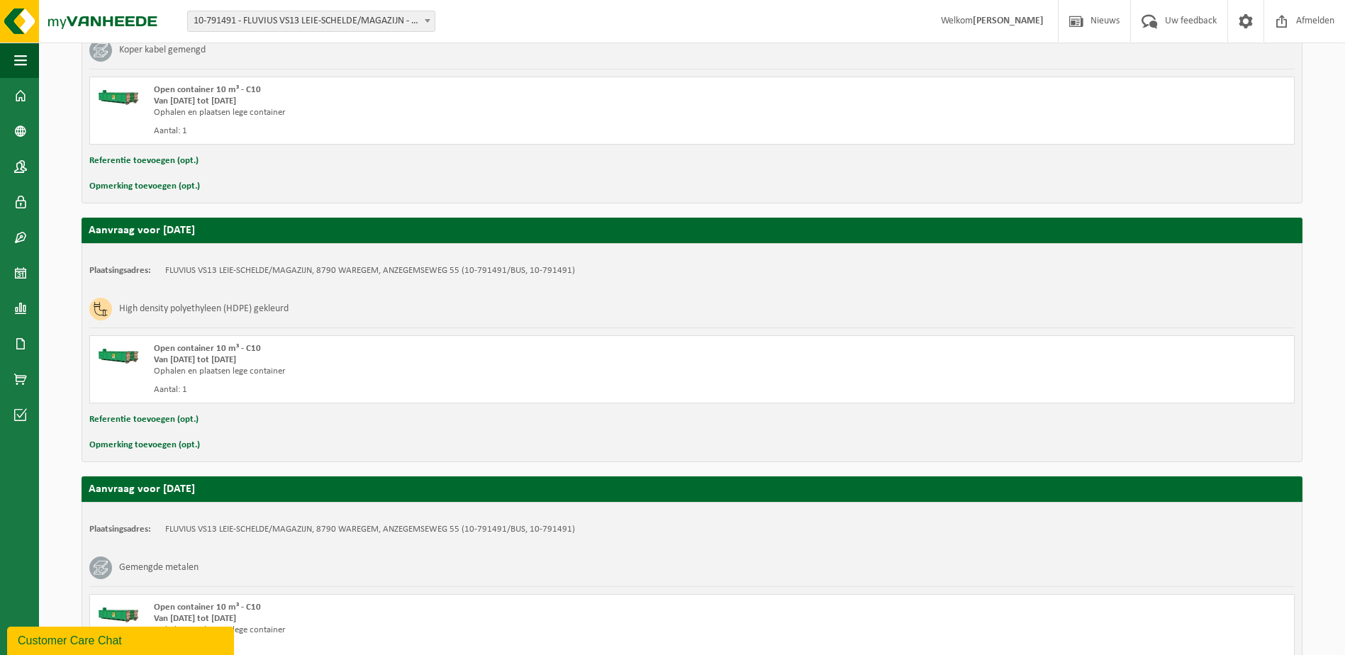
scroll to position [989, 0]
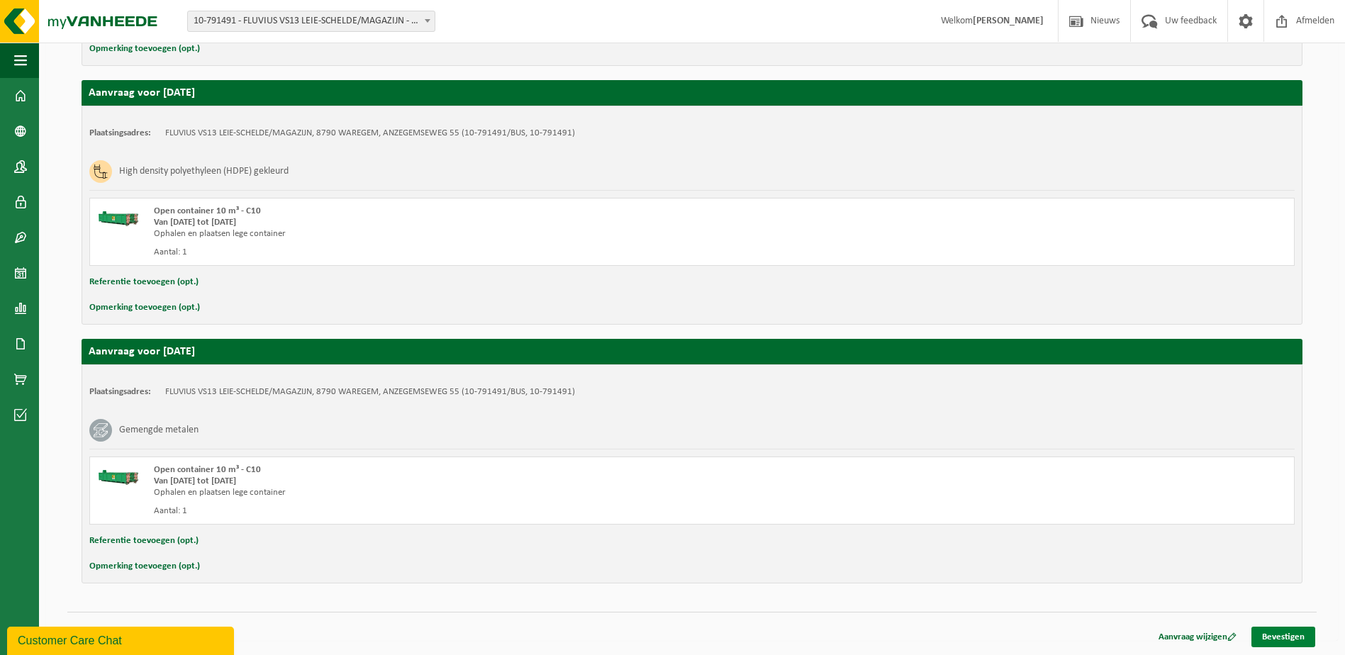
click at [1284, 639] on link "Bevestigen" at bounding box center [1284, 637] width 64 height 21
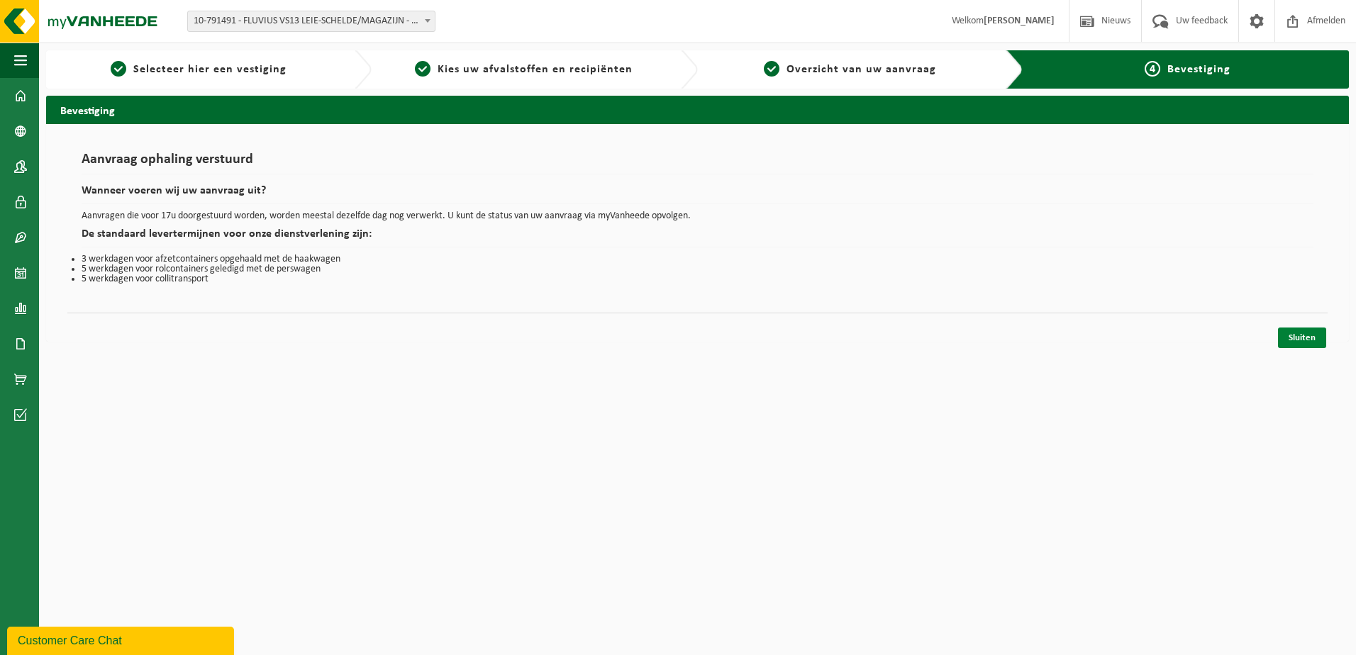
click at [1304, 338] on link "Sluiten" at bounding box center [1302, 338] width 48 height 21
